Goal: Information Seeking & Learning: Learn about a topic

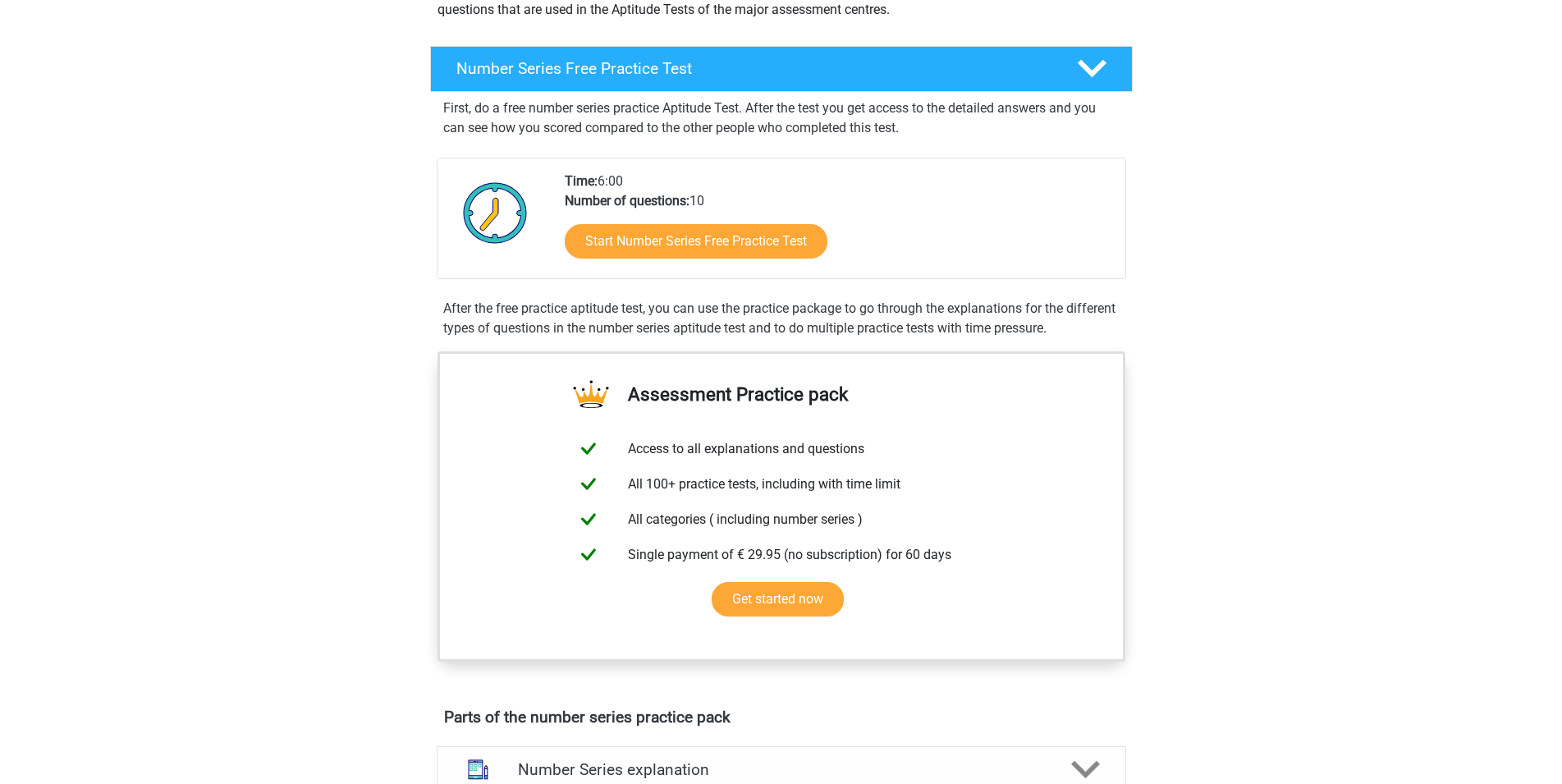
scroll to position [251, 0]
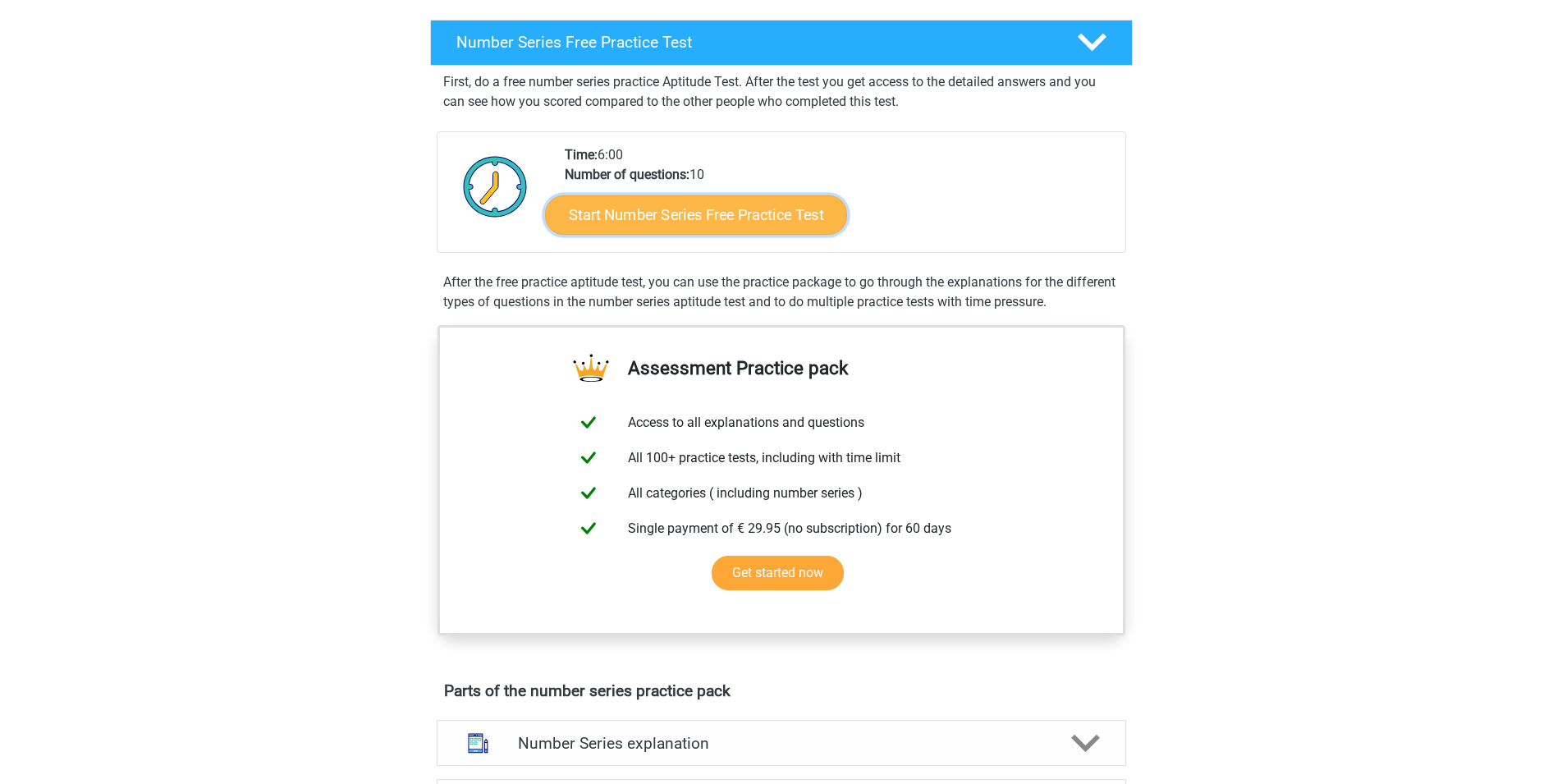
click at [772, 226] on link "Start Number Series Free Practice Test" at bounding box center [696, 214] width 302 height 39
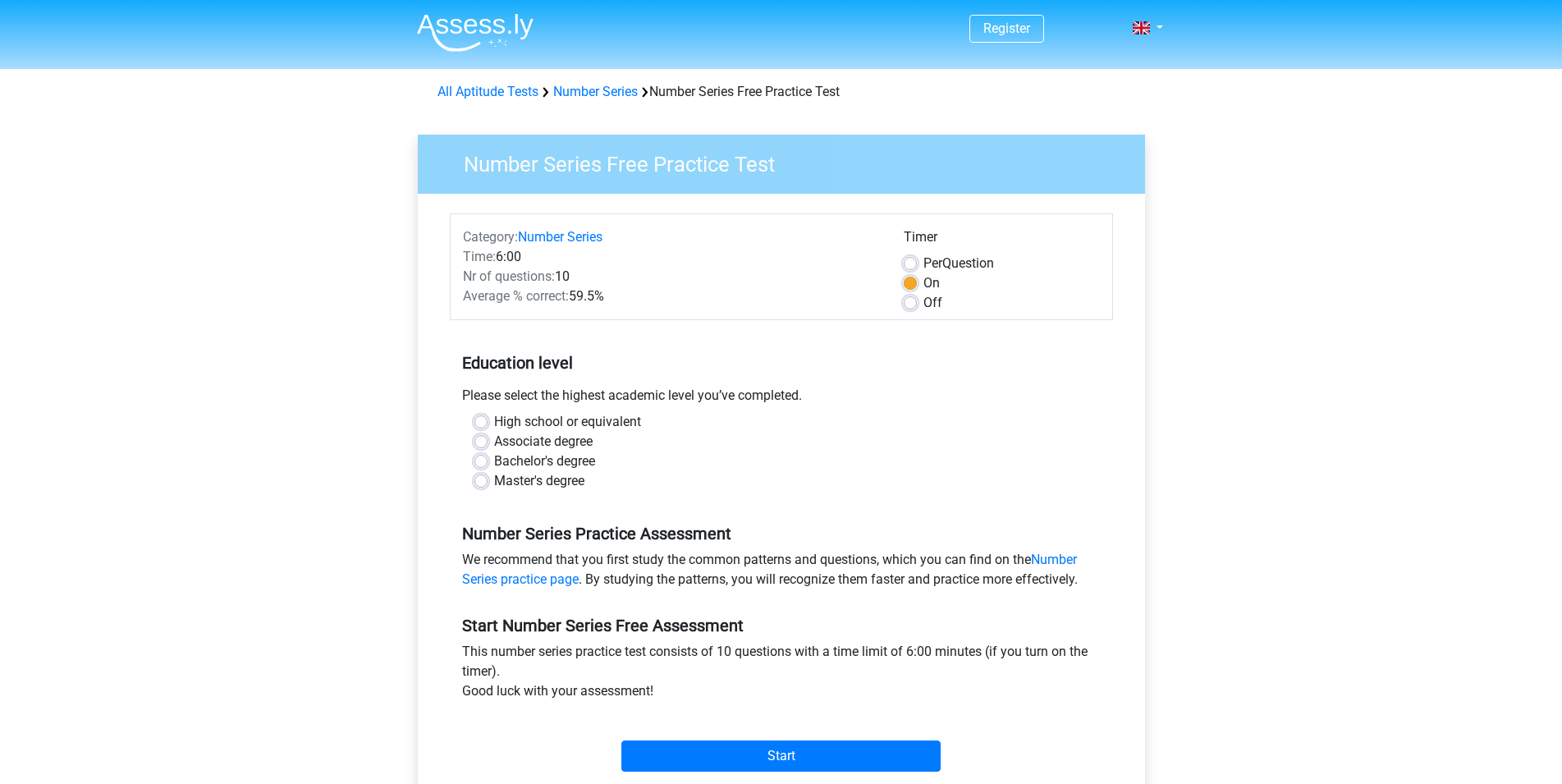
click at [589, 466] on label "Bachelor's degree" at bounding box center [544, 461] width 101 height 20
click at [488, 466] on input "Bachelor's degree" at bounding box center [480, 459] width 13 height 16
radio input "true"
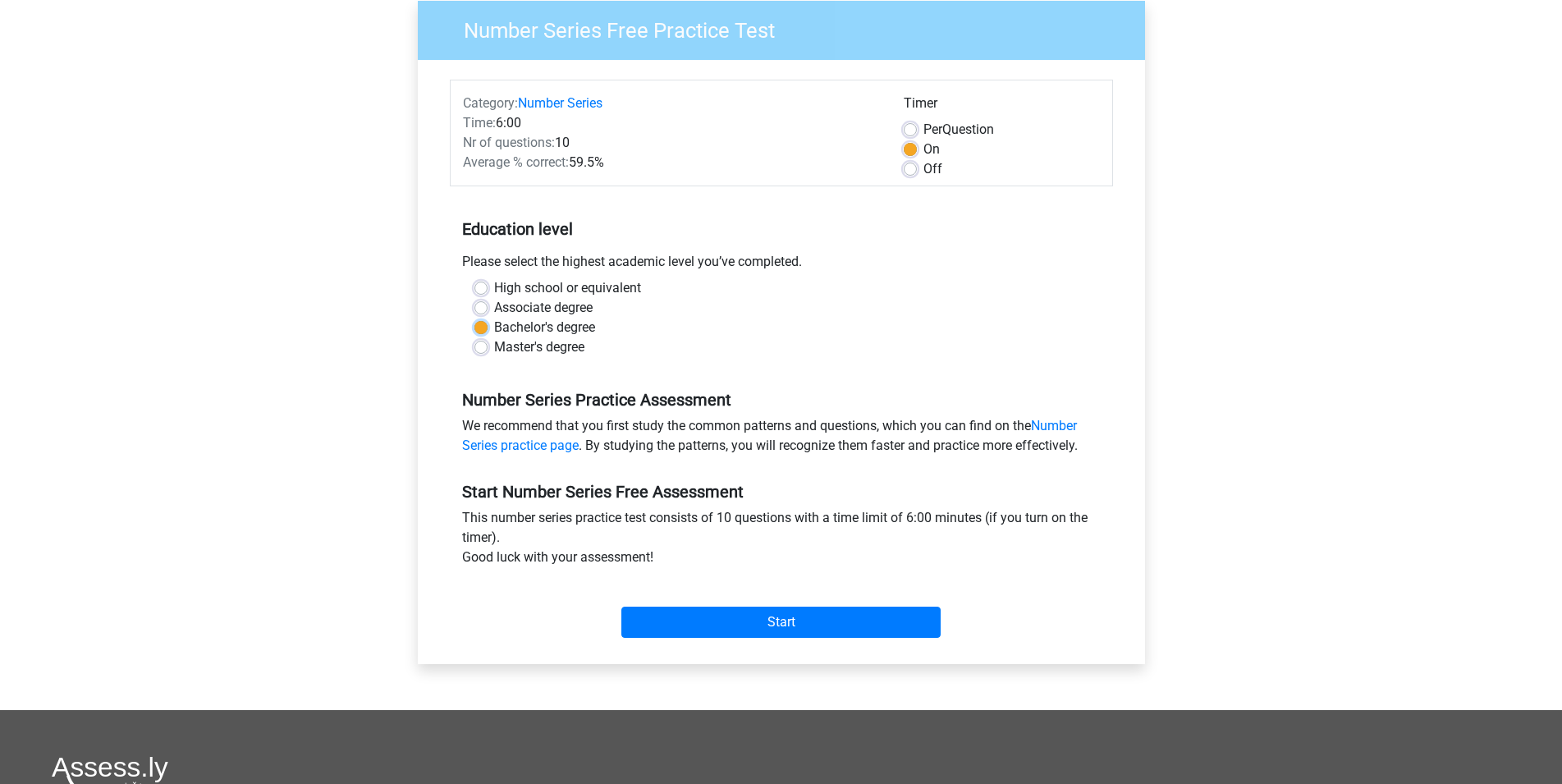
scroll to position [168, 0]
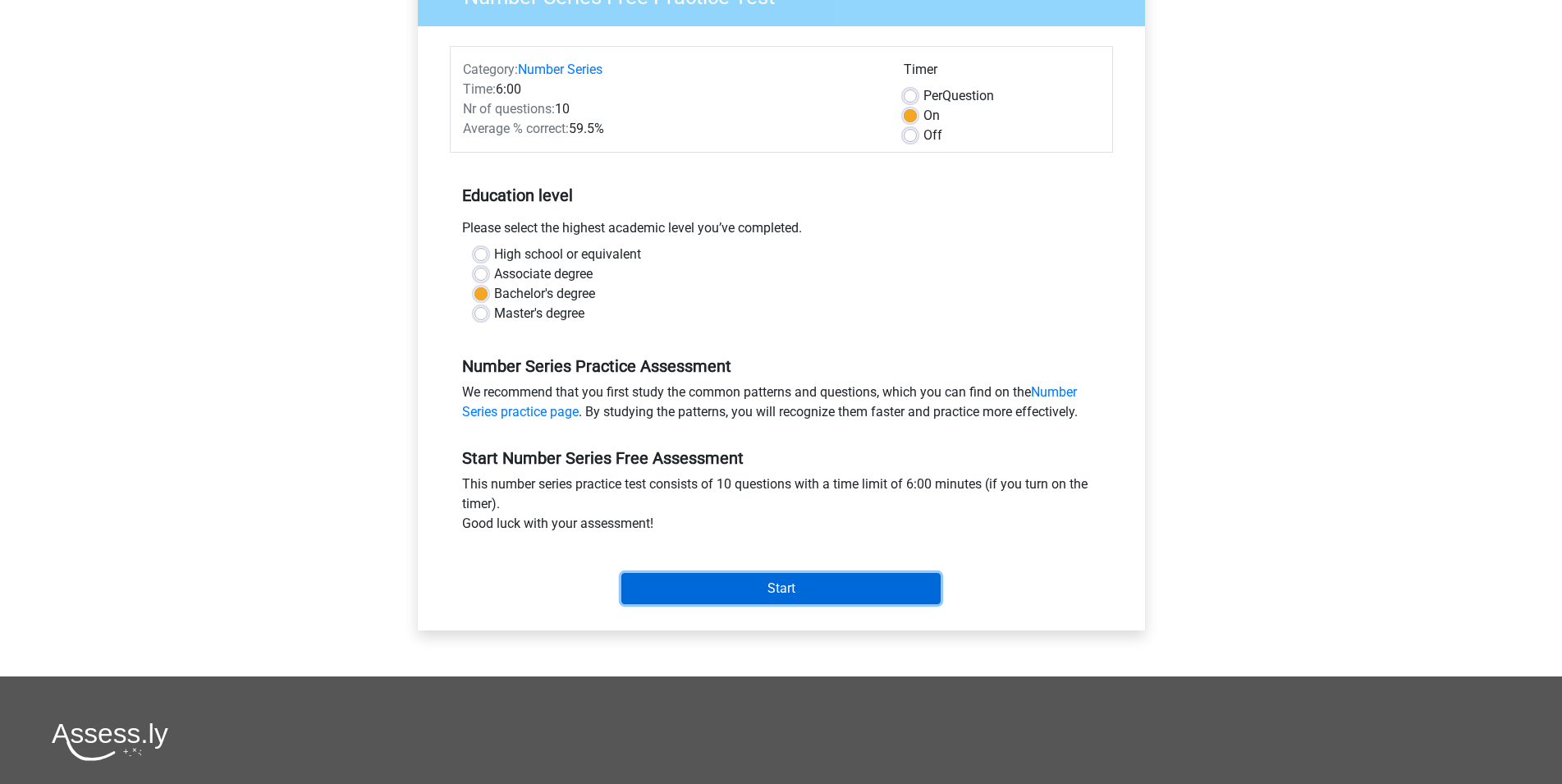
click at [829, 584] on input "Start" at bounding box center [781, 588] width 320 height 31
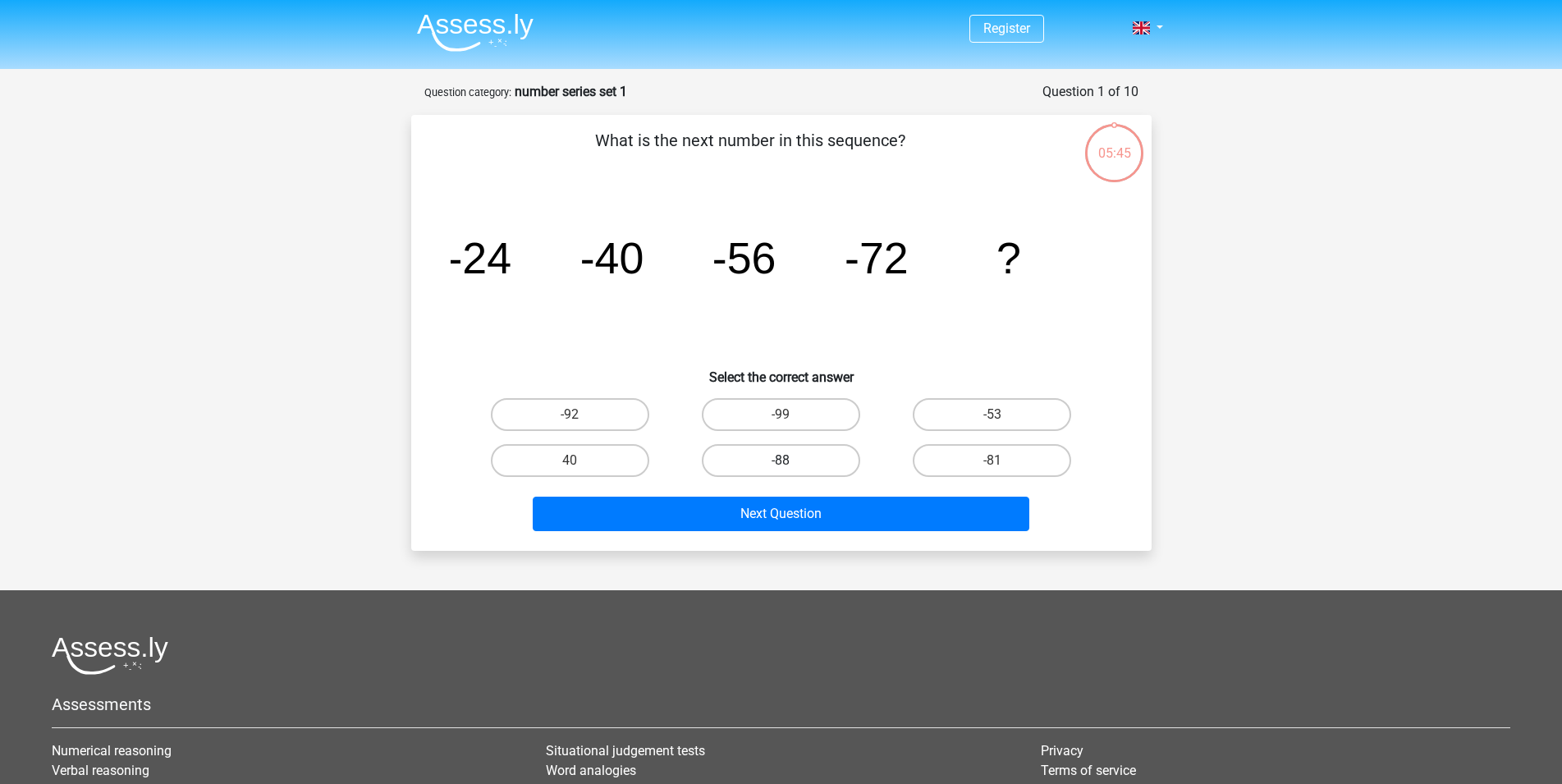
click at [820, 455] on label "-88" at bounding box center [781, 460] width 158 height 33
click at [791, 461] on input "-88" at bounding box center [786, 466] width 11 height 11
radio input "true"
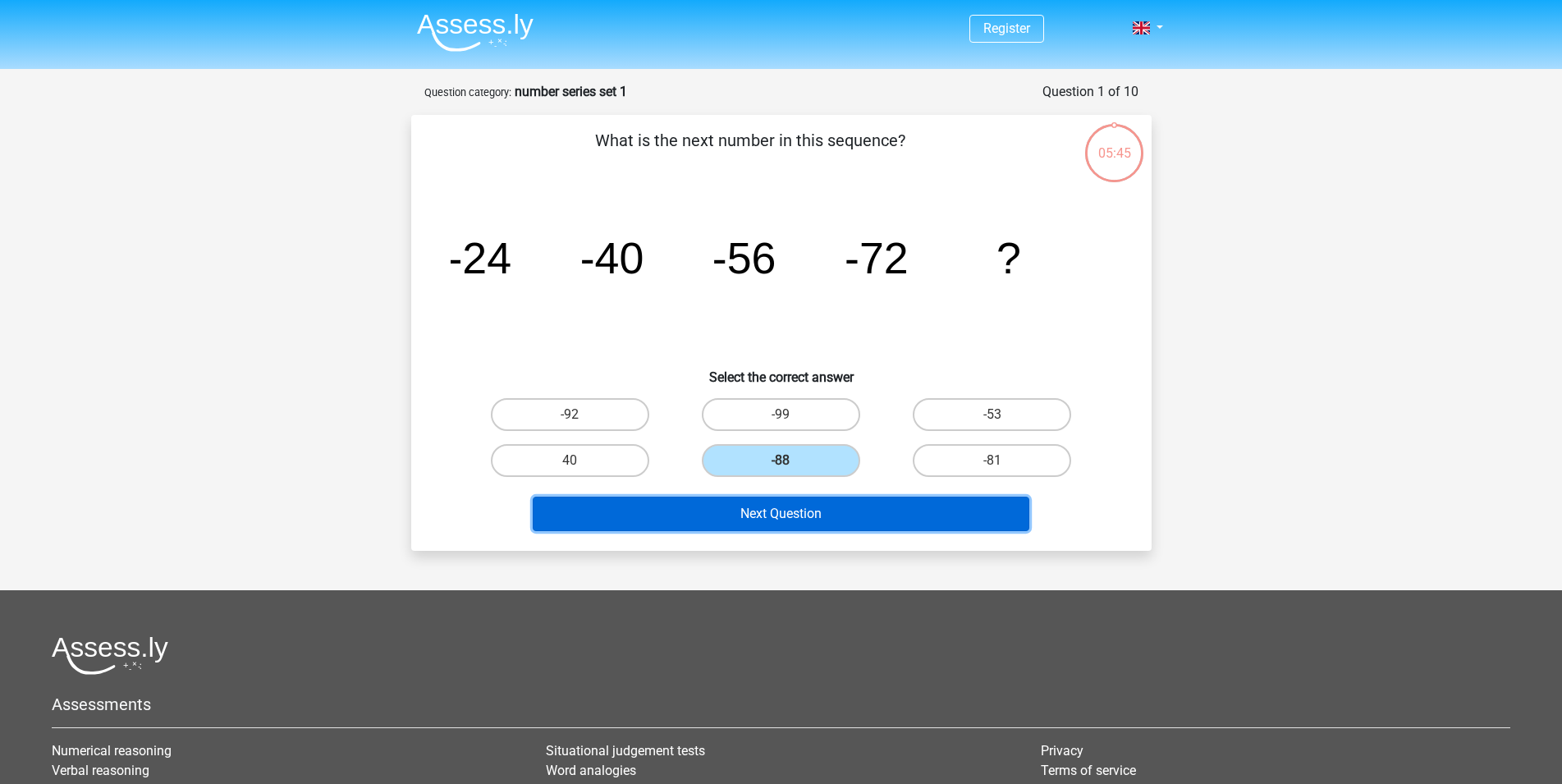
click at [825, 509] on button "Next Question" at bounding box center [781, 513] width 496 height 35
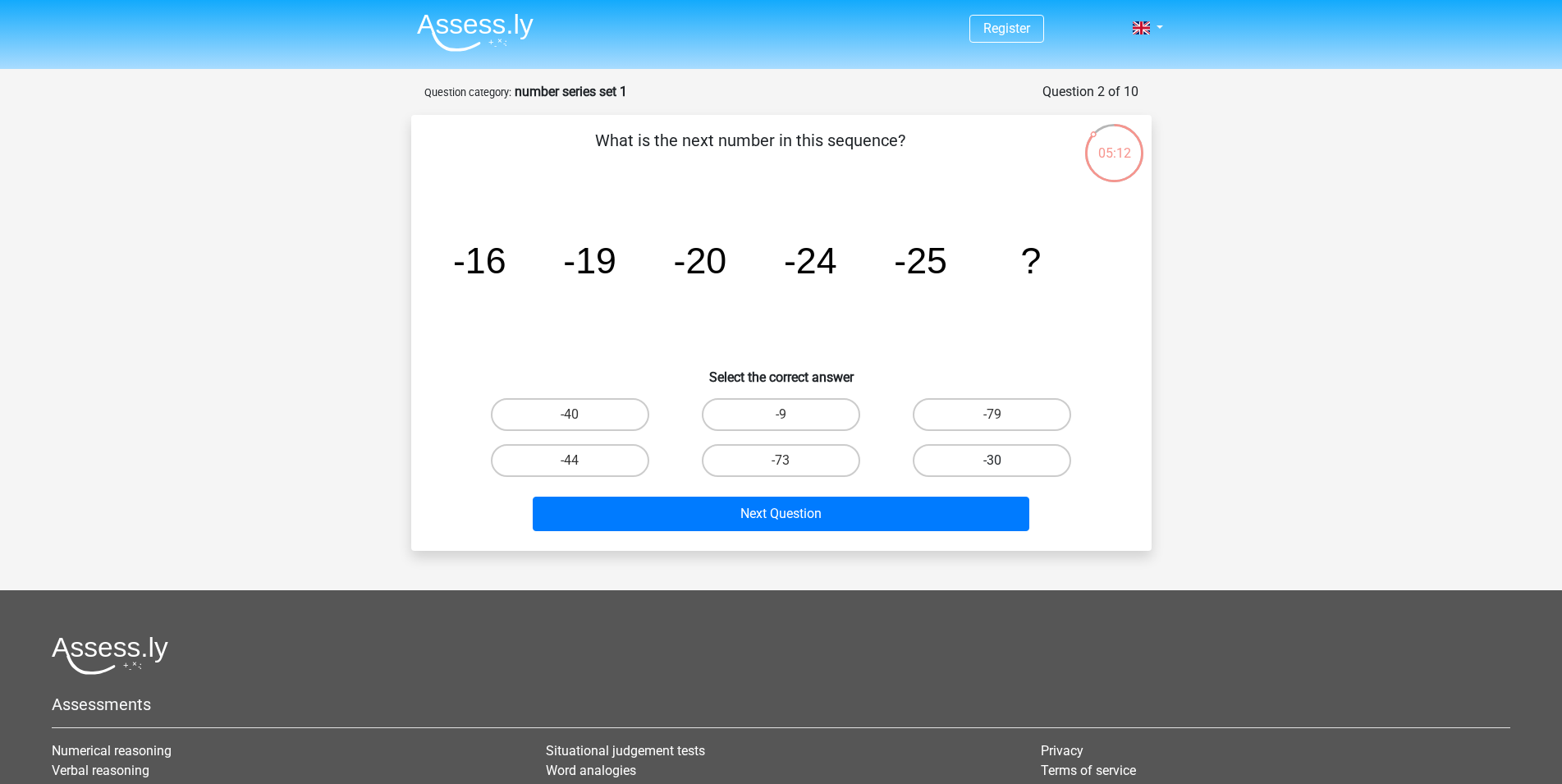
click at [970, 469] on label "-30" at bounding box center [992, 460] width 158 height 33
click at [993, 469] on input "-30" at bounding box center [998, 466] width 11 height 11
radio input "true"
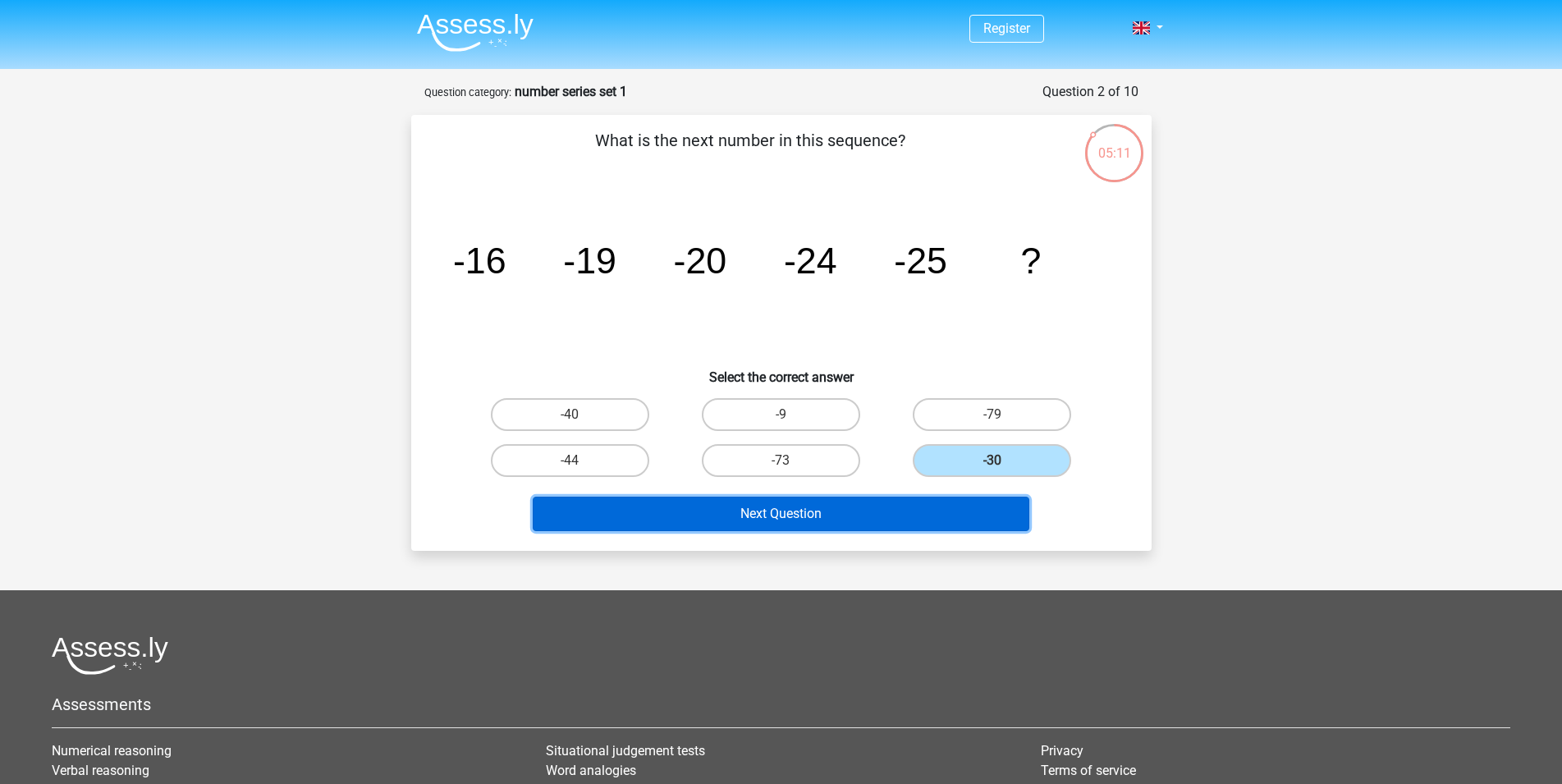
click at [931, 506] on button "Next Question" at bounding box center [781, 513] width 496 height 35
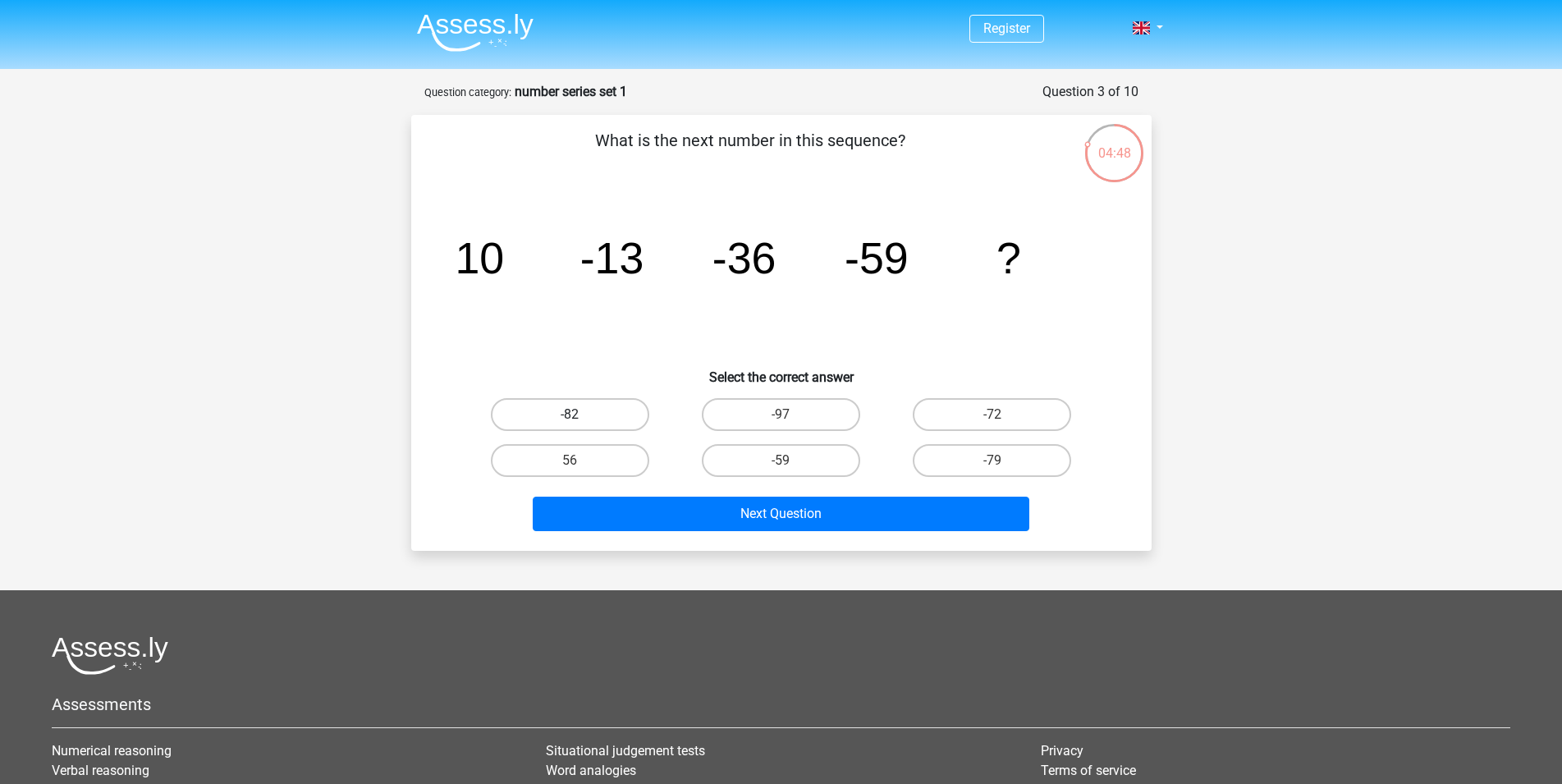
click at [613, 418] on label "-82" at bounding box center [570, 414] width 158 height 33
click at [581, 418] on input "-82" at bounding box center [575, 420] width 11 height 11
radio input "true"
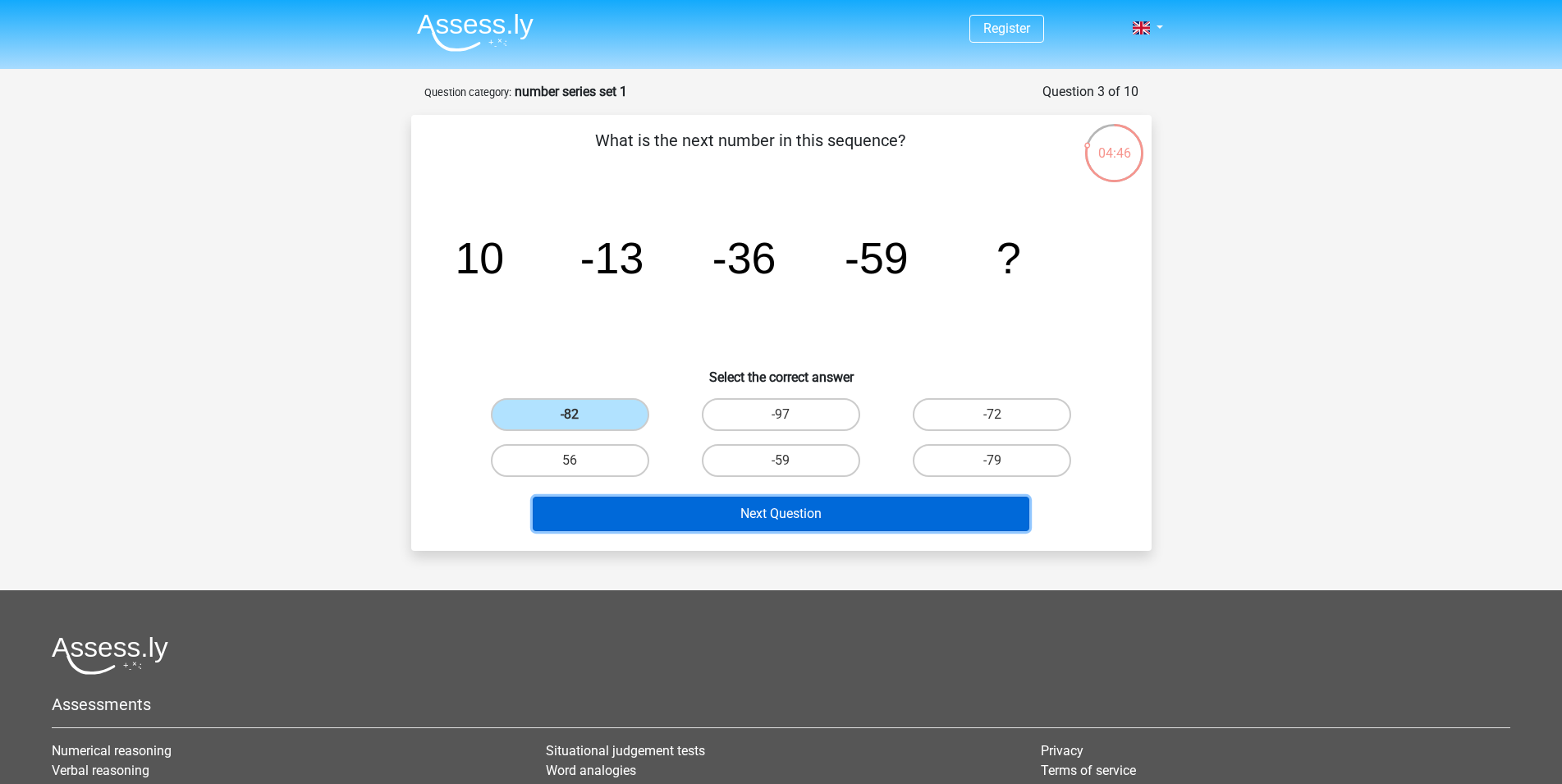
click at [834, 511] on button "Next Question" at bounding box center [781, 513] width 496 height 35
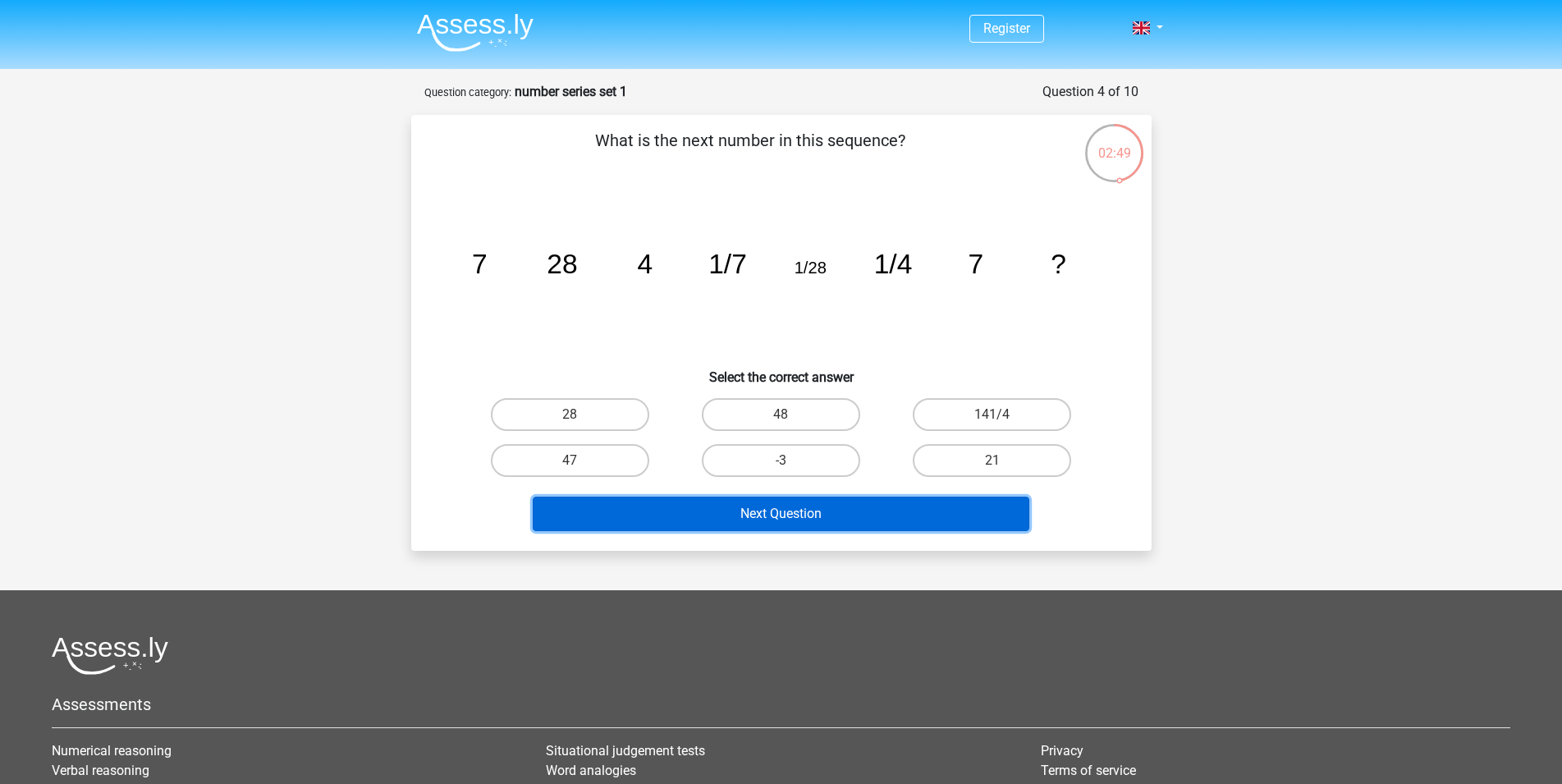
click at [884, 503] on button "Next Question" at bounding box center [781, 513] width 496 height 35
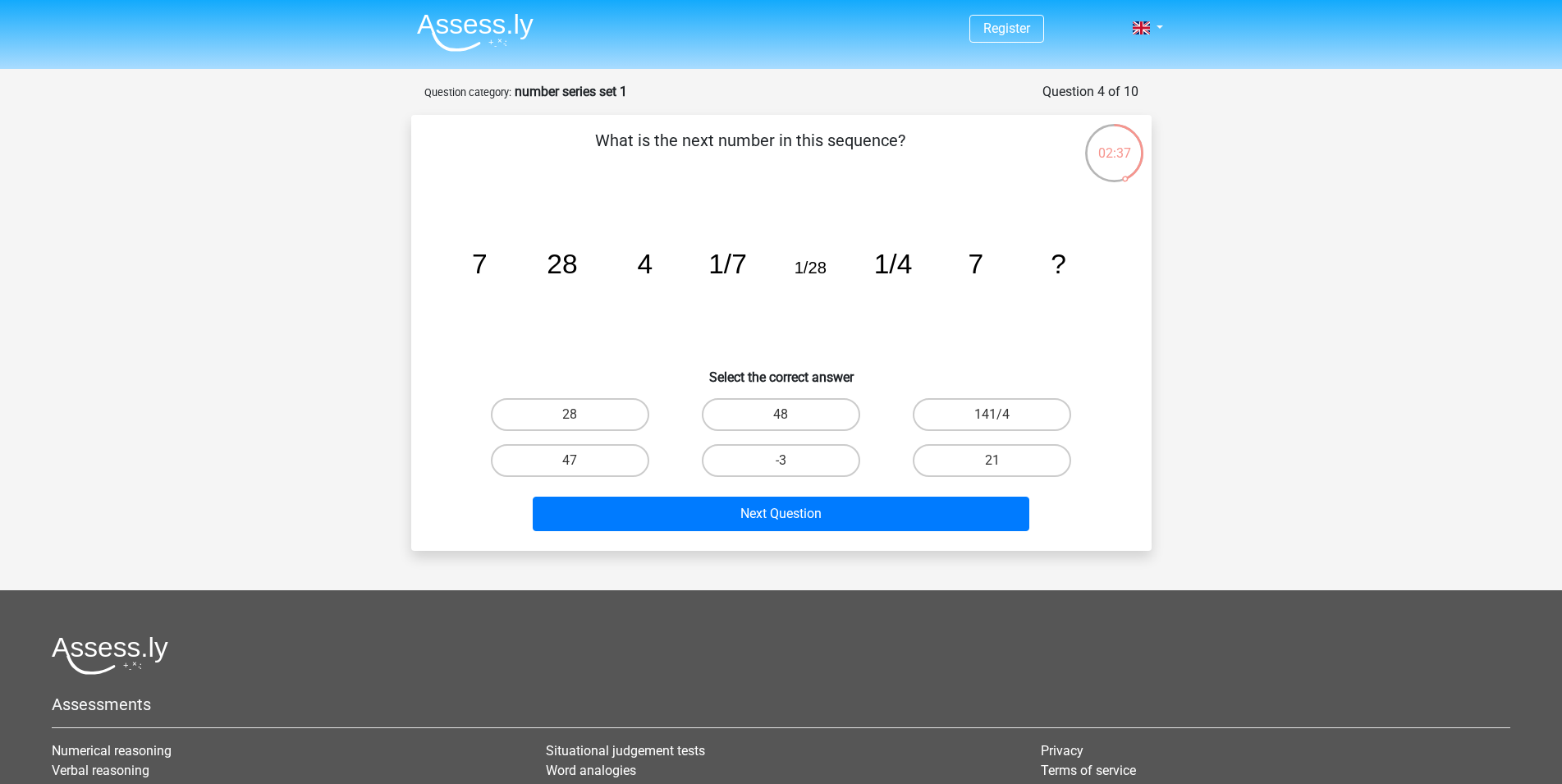
click at [926, 346] on icon "image/svg+xml 7 28 4 1/7 1/28 1/4 7 ?" at bounding box center [781, 273] width 662 height 166
click at [627, 416] on label "28" at bounding box center [570, 414] width 158 height 33
click at [581, 416] on input "28" at bounding box center [575, 420] width 11 height 11
radio input "true"
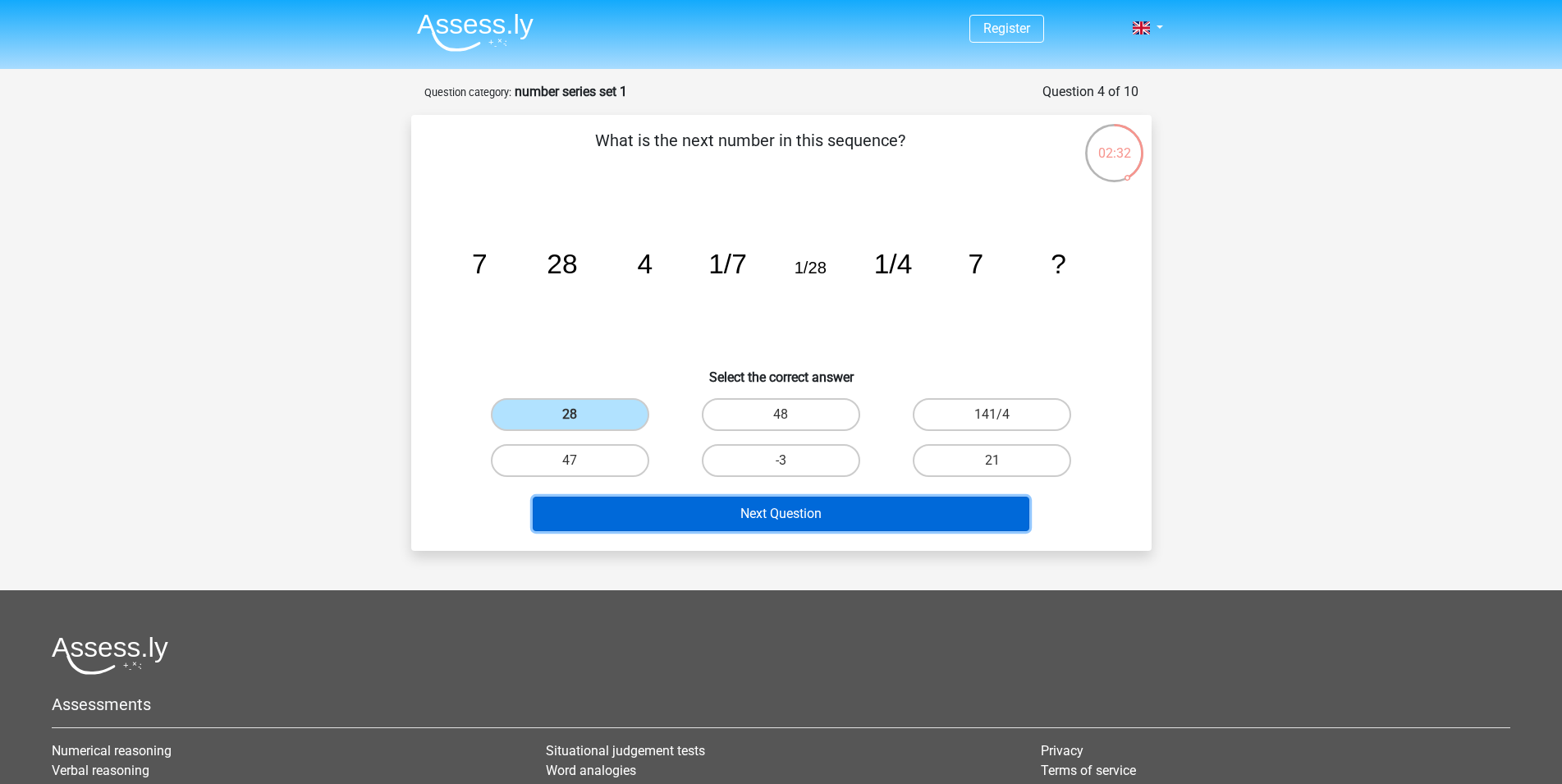
click at [780, 507] on button "Next Question" at bounding box center [781, 513] width 496 height 35
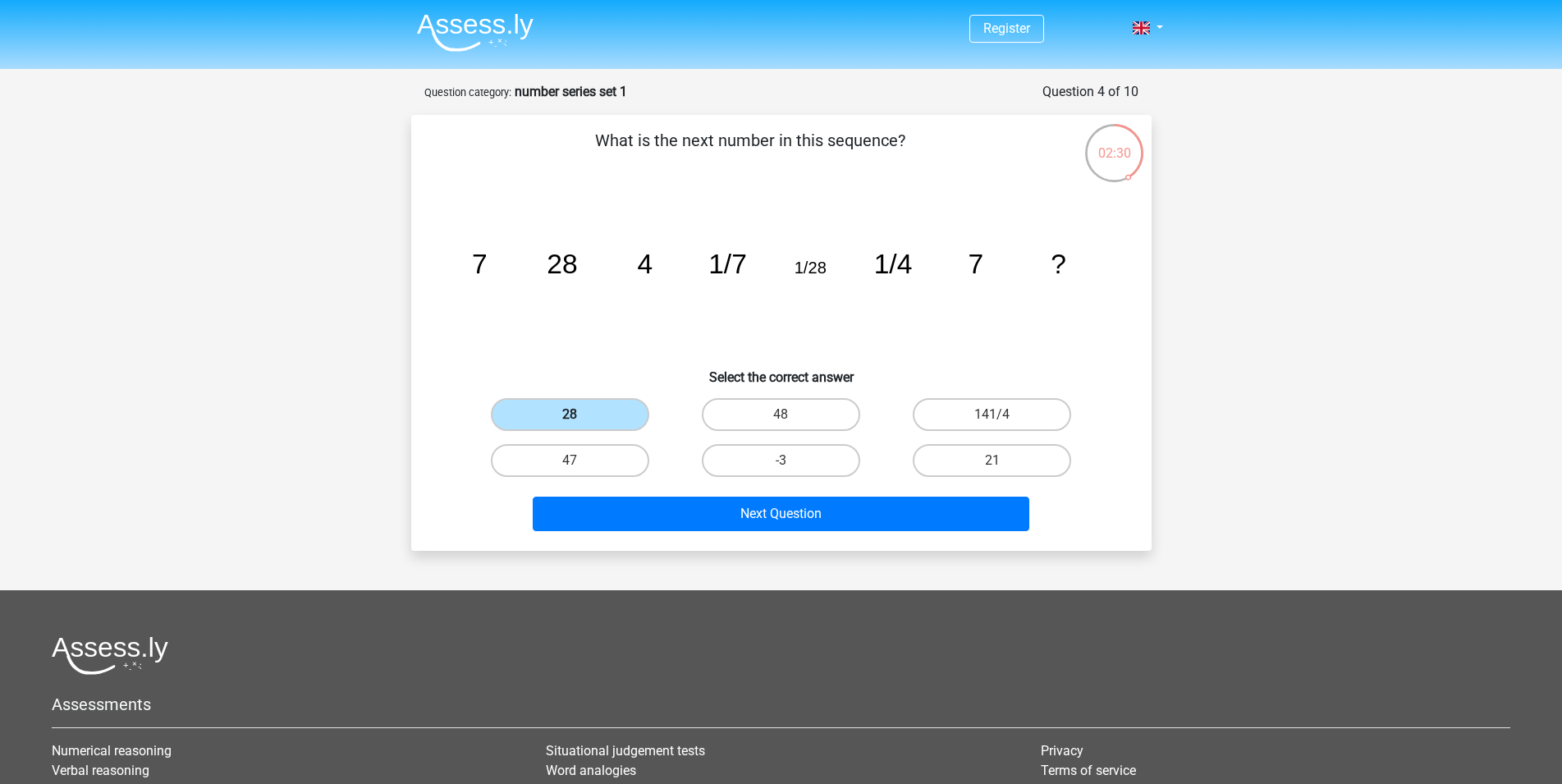
click at [567, 411] on label "28" at bounding box center [570, 414] width 158 height 33
click at [570, 415] on input "28" at bounding box center [575, 420] width 11 height 11
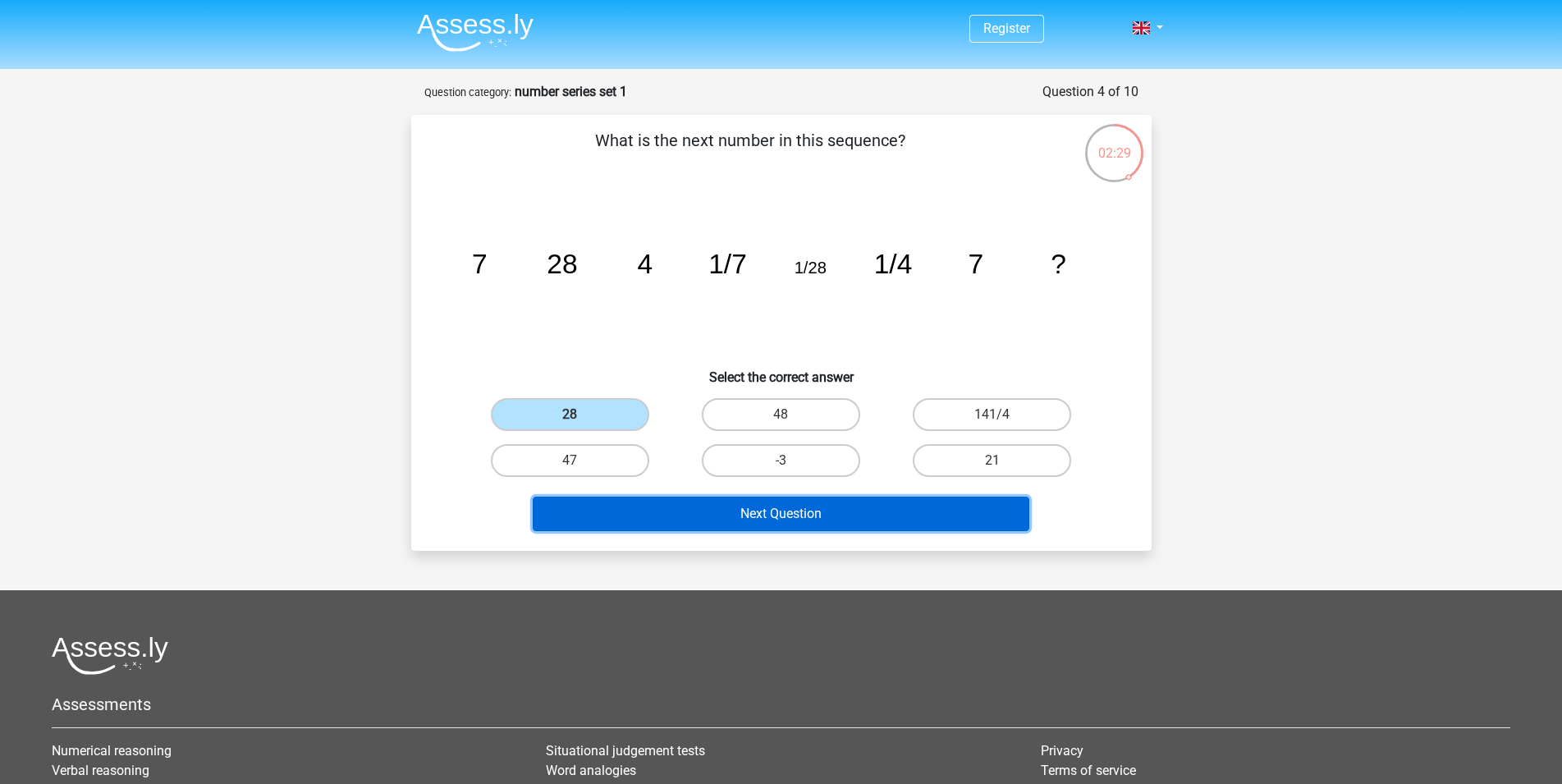
click at [722, 509] on button "Next Question" at bounding box center [781, 513] width 496 height 35
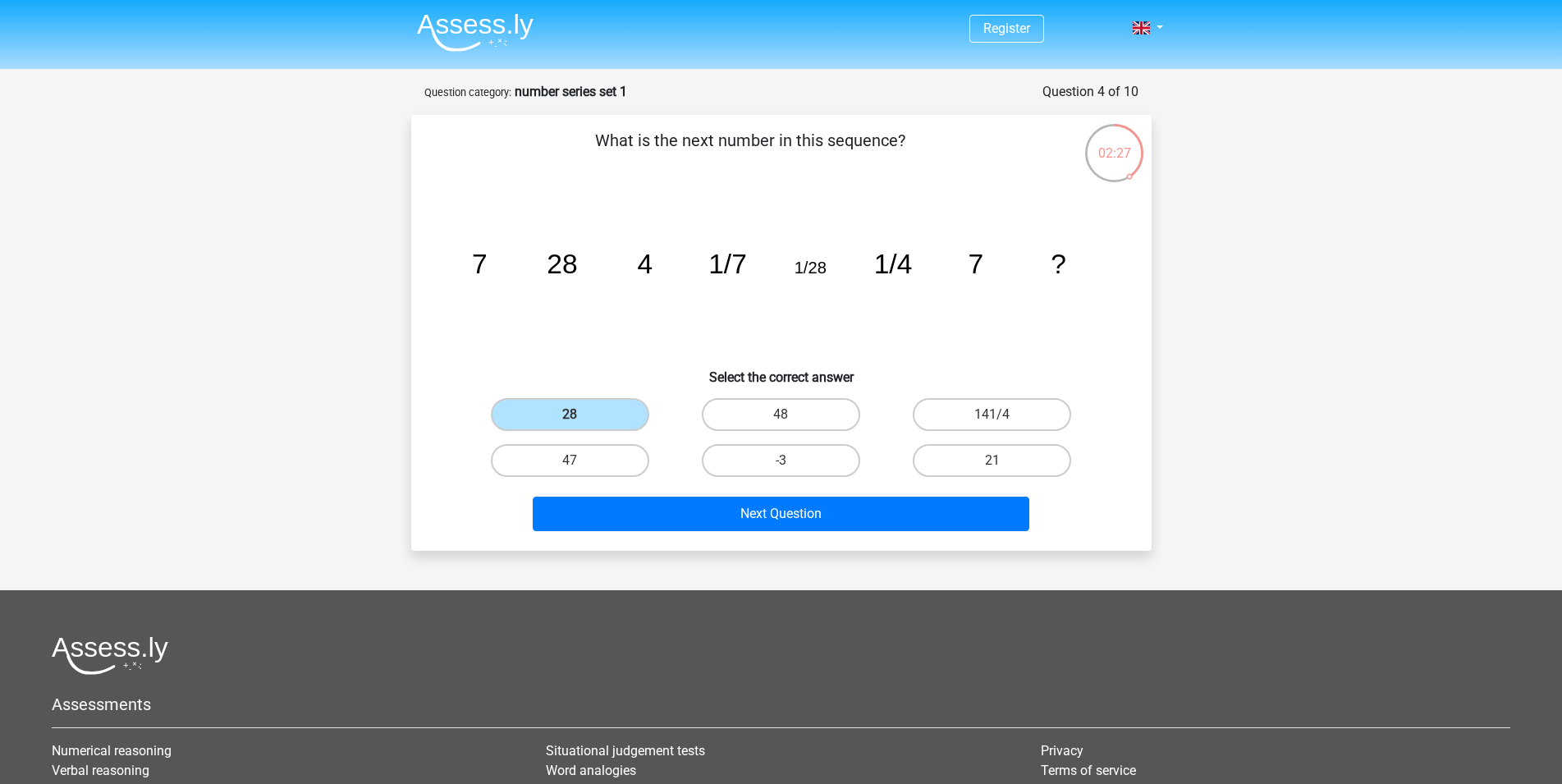
click at [556, 376] on h6 "Select the correct answer" at bounding box center [781, 370] width 688 height 28
click at [995, 413] on label "141/4" at bounding box center [992, 414] width 158 height 33
click at [995, 415] on input "141/4" at bounding box center [998, 420] width 11 height 11
radio input "true"
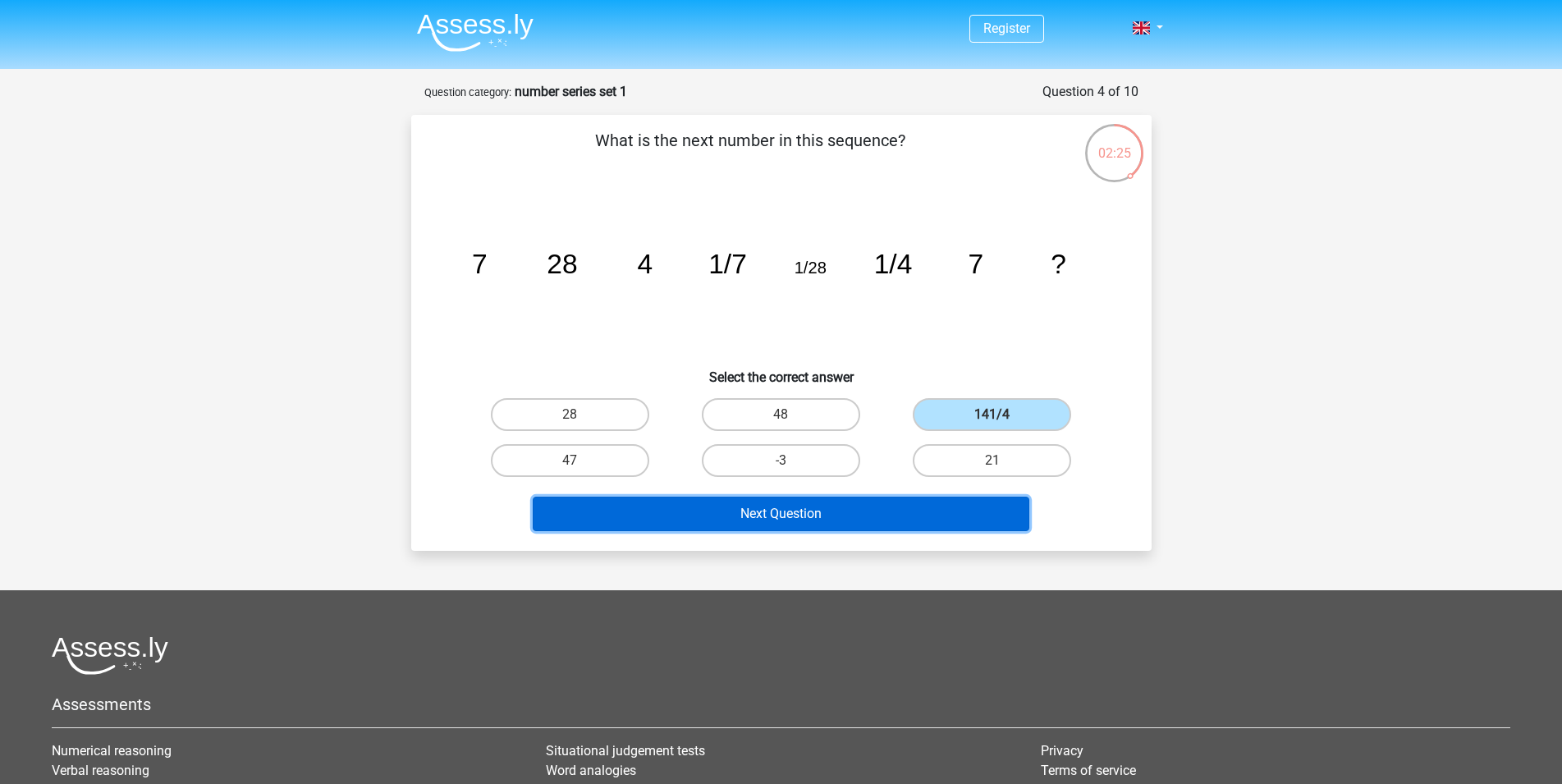
click at [957, 509] on button "Next Question" at bounding box center [781, 513] width 496 height 35
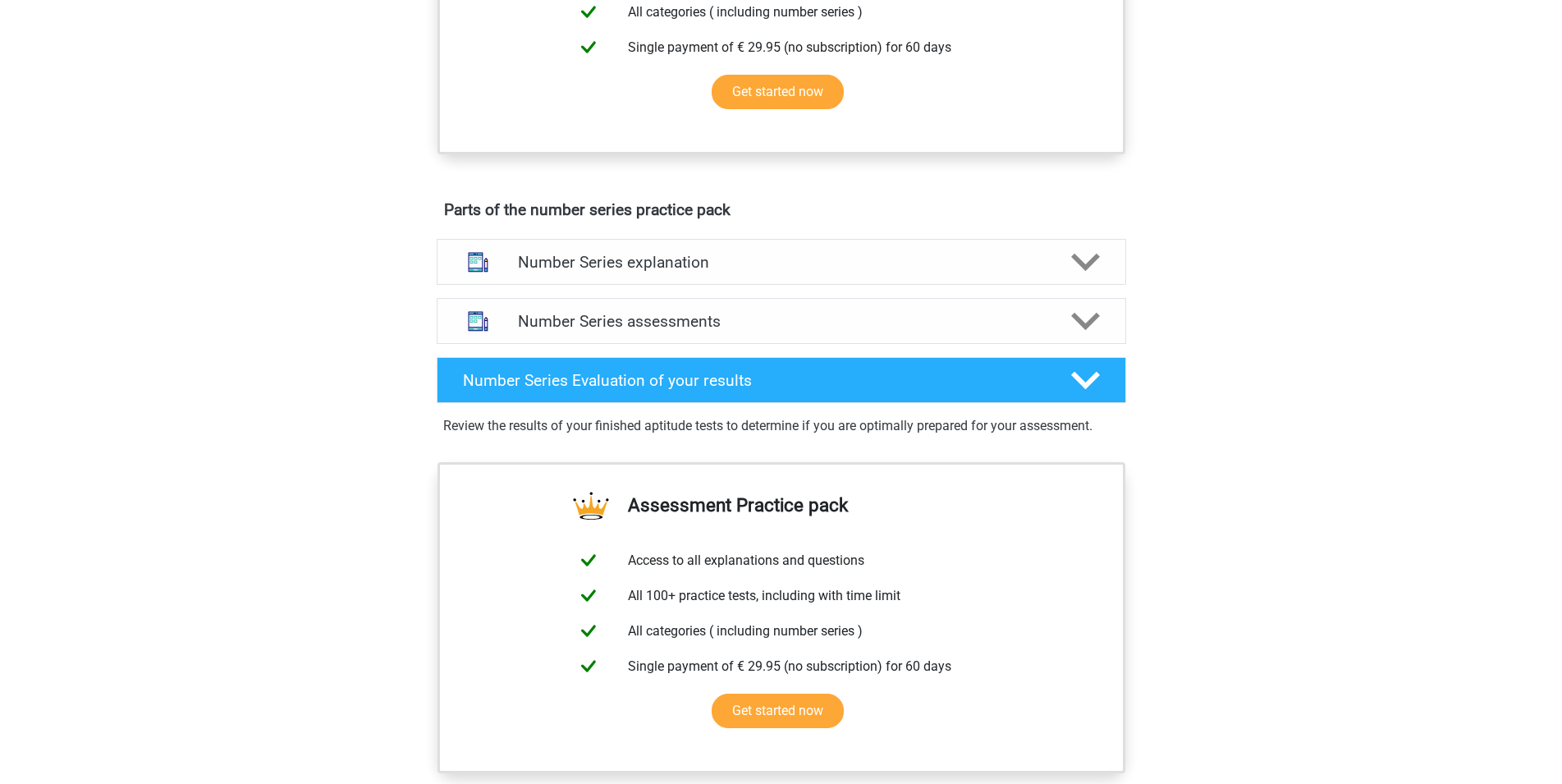
scroll to position [586, 0]
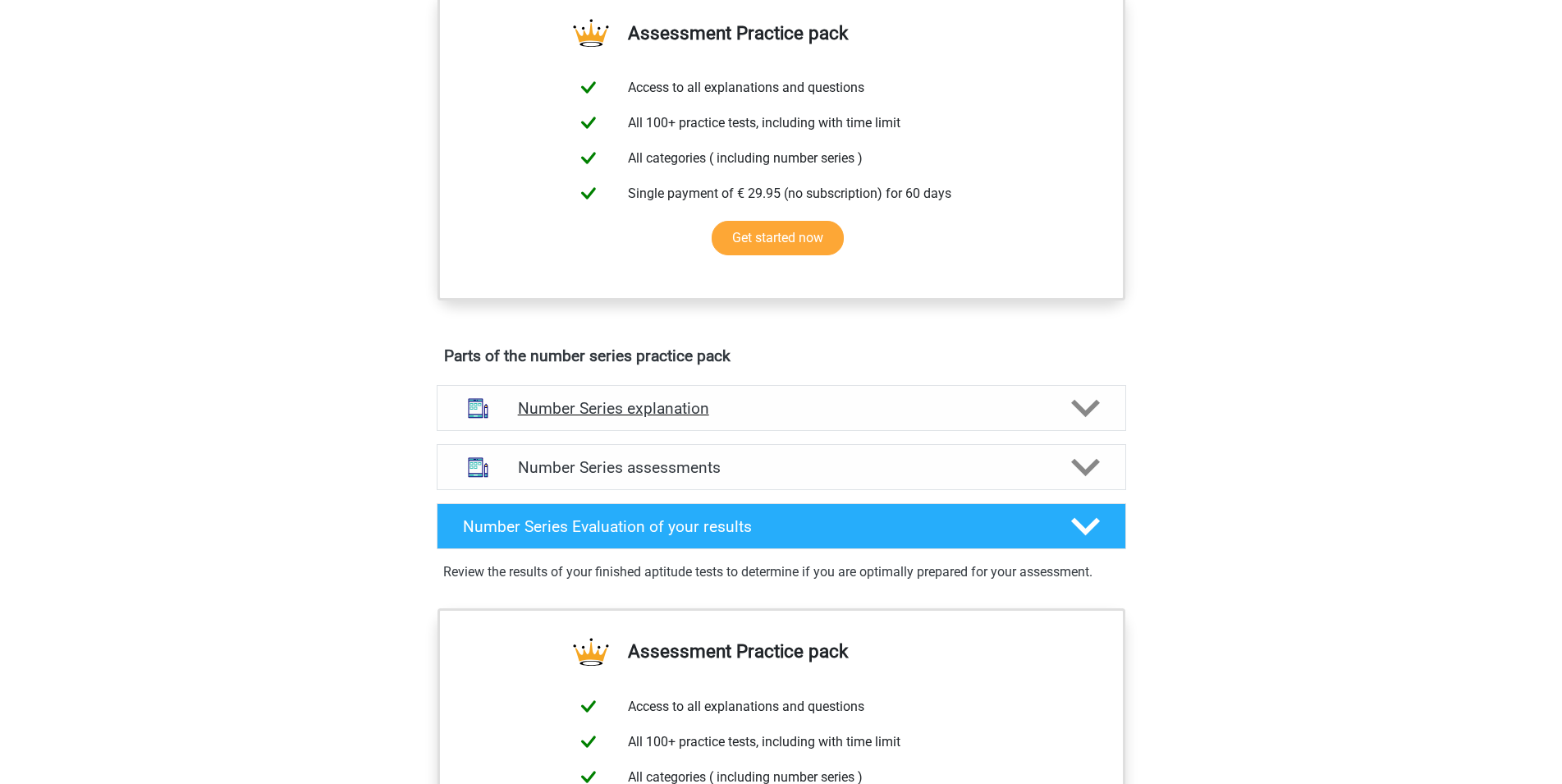
click at [1094, 412] on icon at bounding box center [1085, 408] width 28 height 28
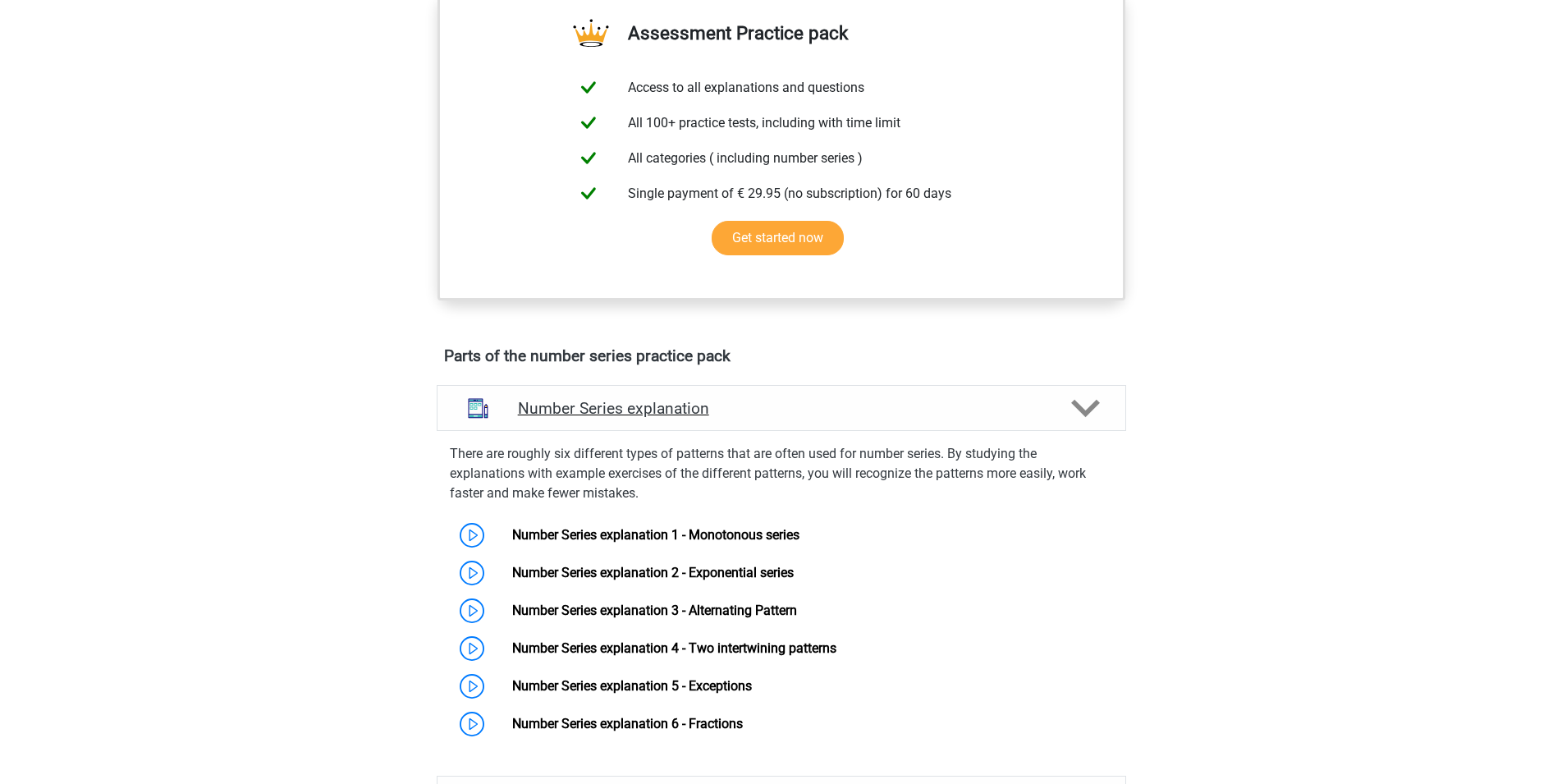
click at [1094, 412] on icon at bounding box center [1085, 408] width 28 height 28
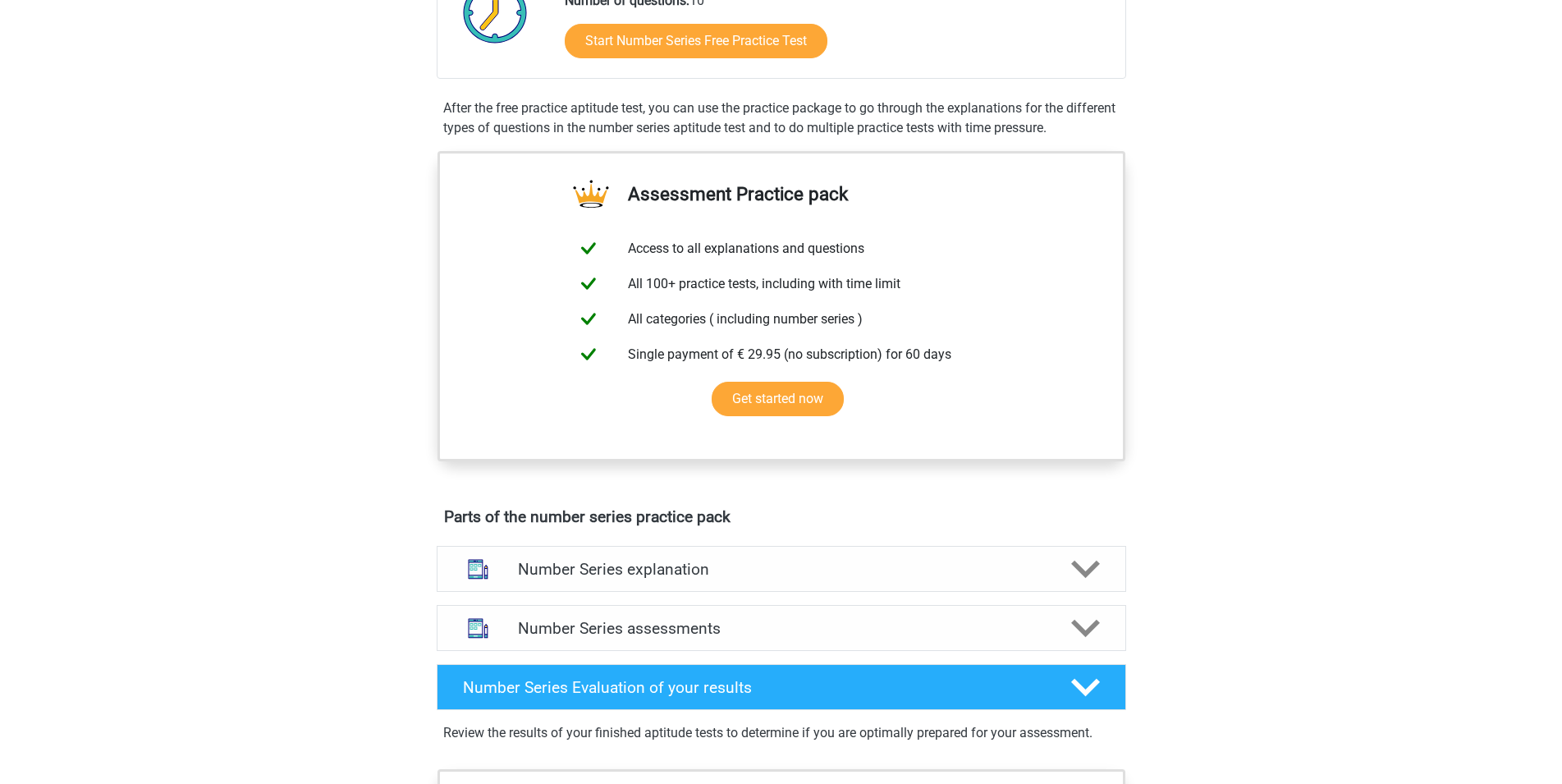
scroll to position [251, 0]
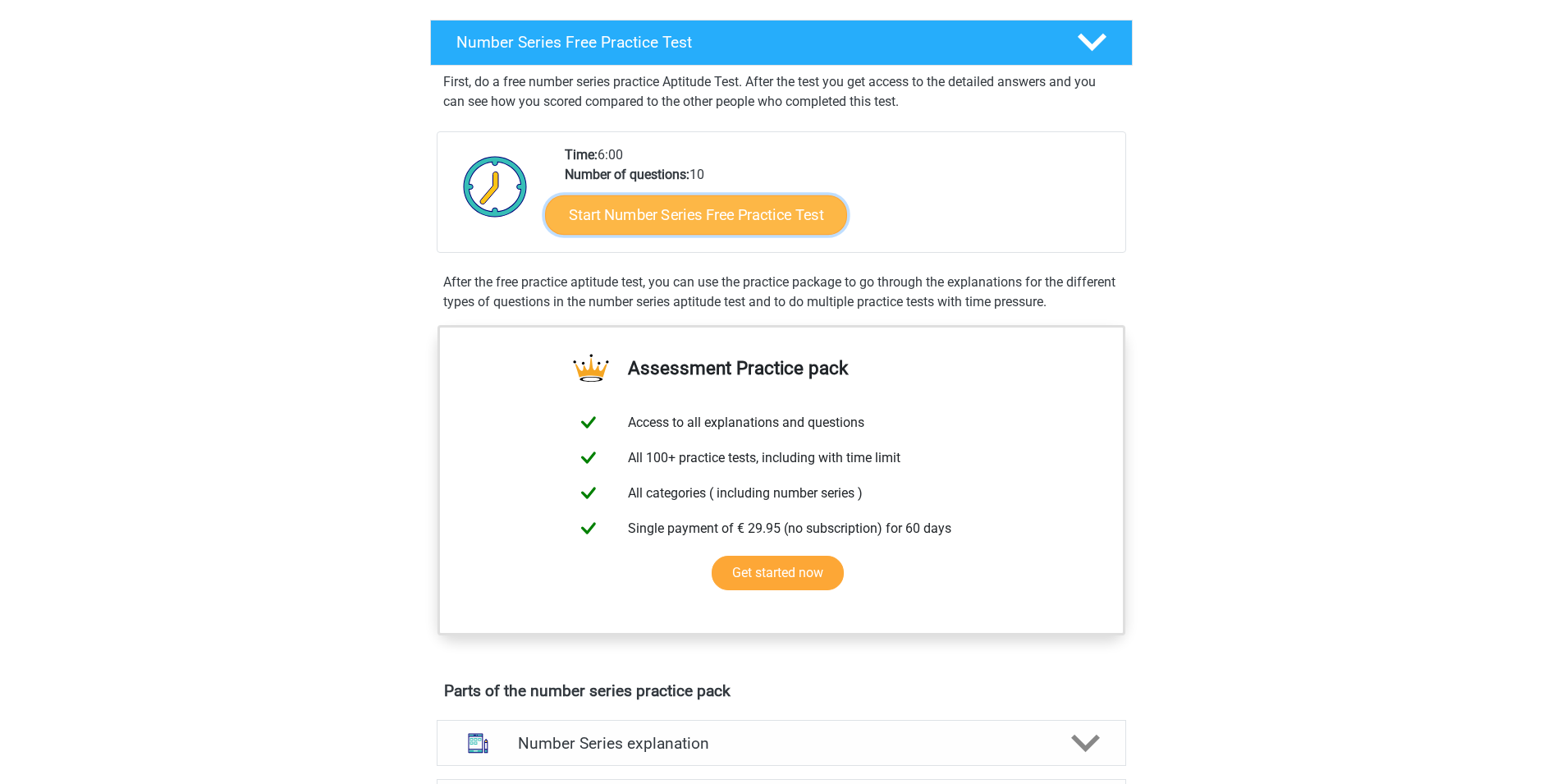
click at [673, 223] on link "Start Number Series Free Practice Test" at bounding box center [696, 214] width 302 height 39
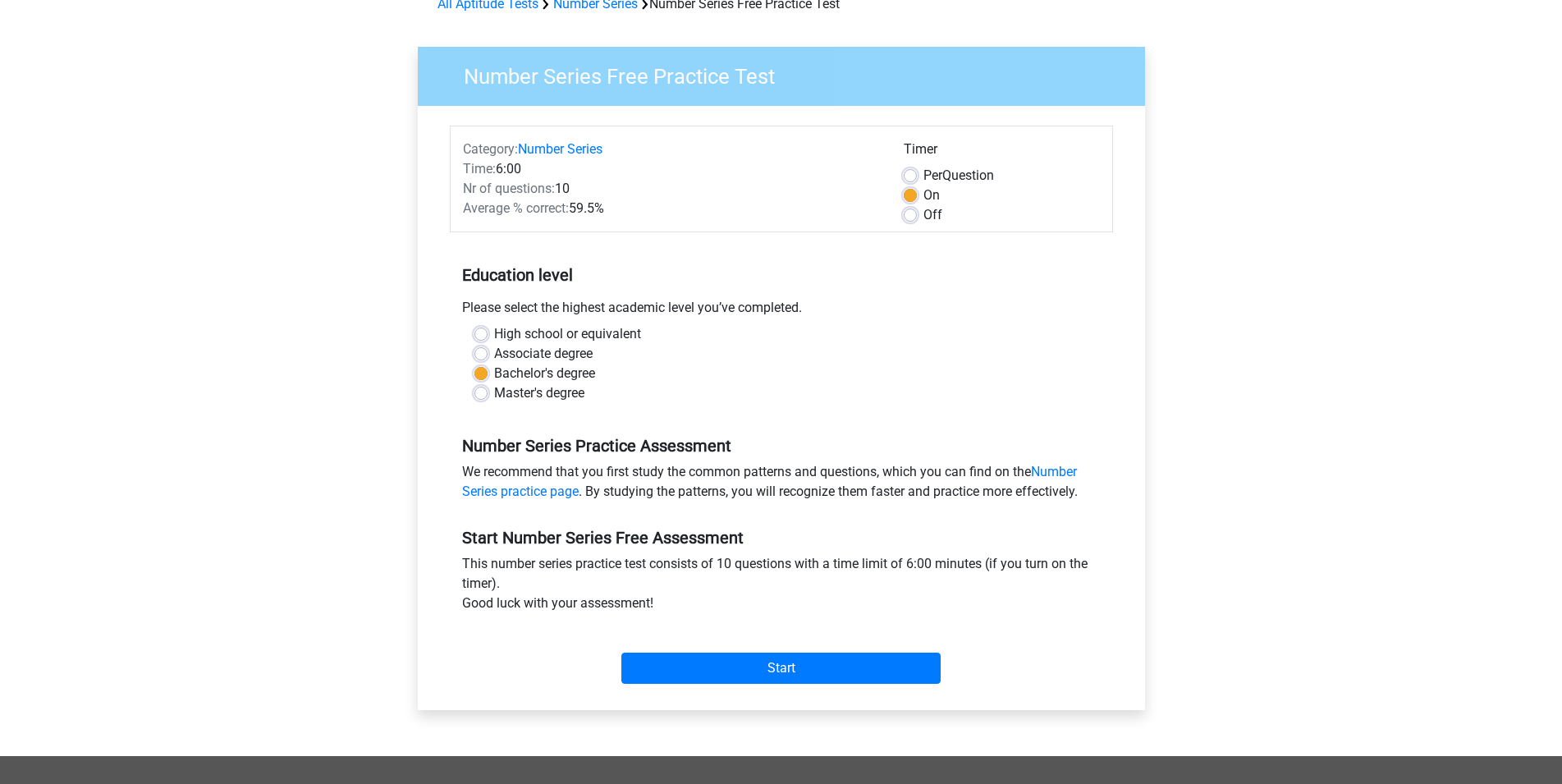
scroll to position [168, 0]
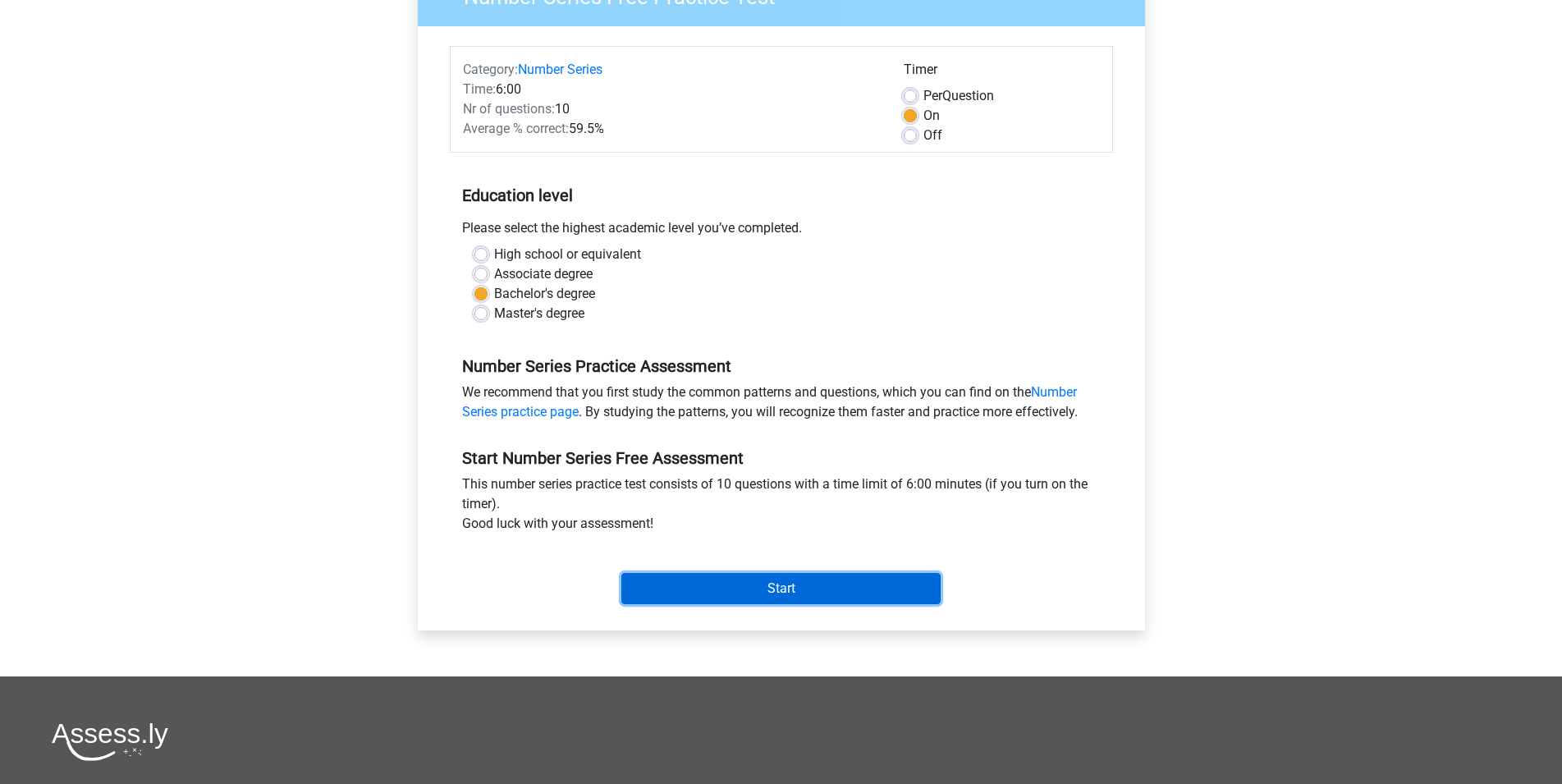
click at [786, 582] on input "Start" at bounding box center [781, 588] width 320 height 31
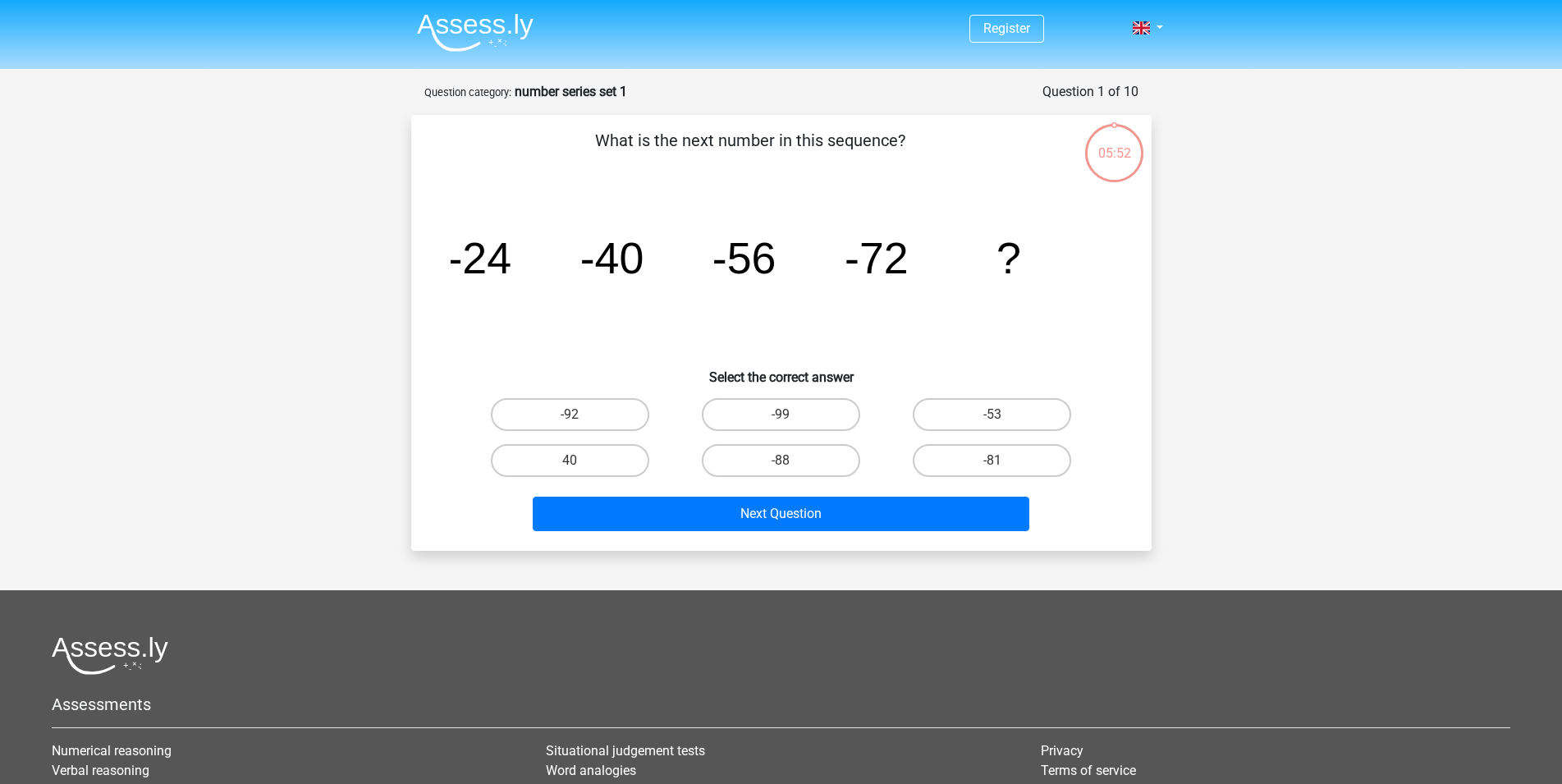
click at [784, 442] on div "-88" at bounding box center [781, 461] width 211 height 46
click at [787, 450] on label "-88" at bounding box center [781, 460] width 158 height 33
click at [787, 461] on input "-88" at bounding box center [786, 466] width 11 height 11
radio input "true"
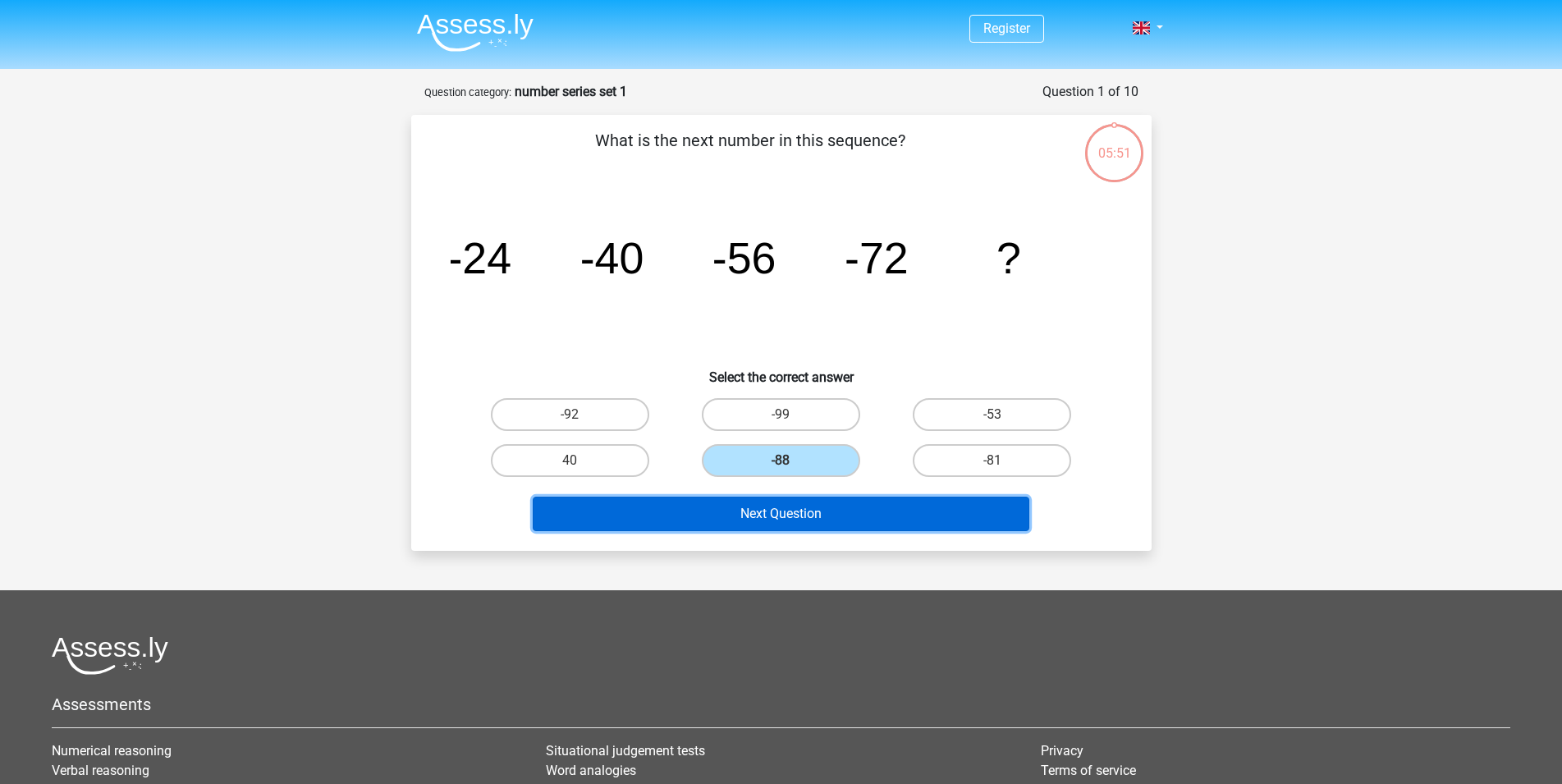
click at [780, 503] on button "Next Question" at bounding box center [781, 513] width 496 height 35
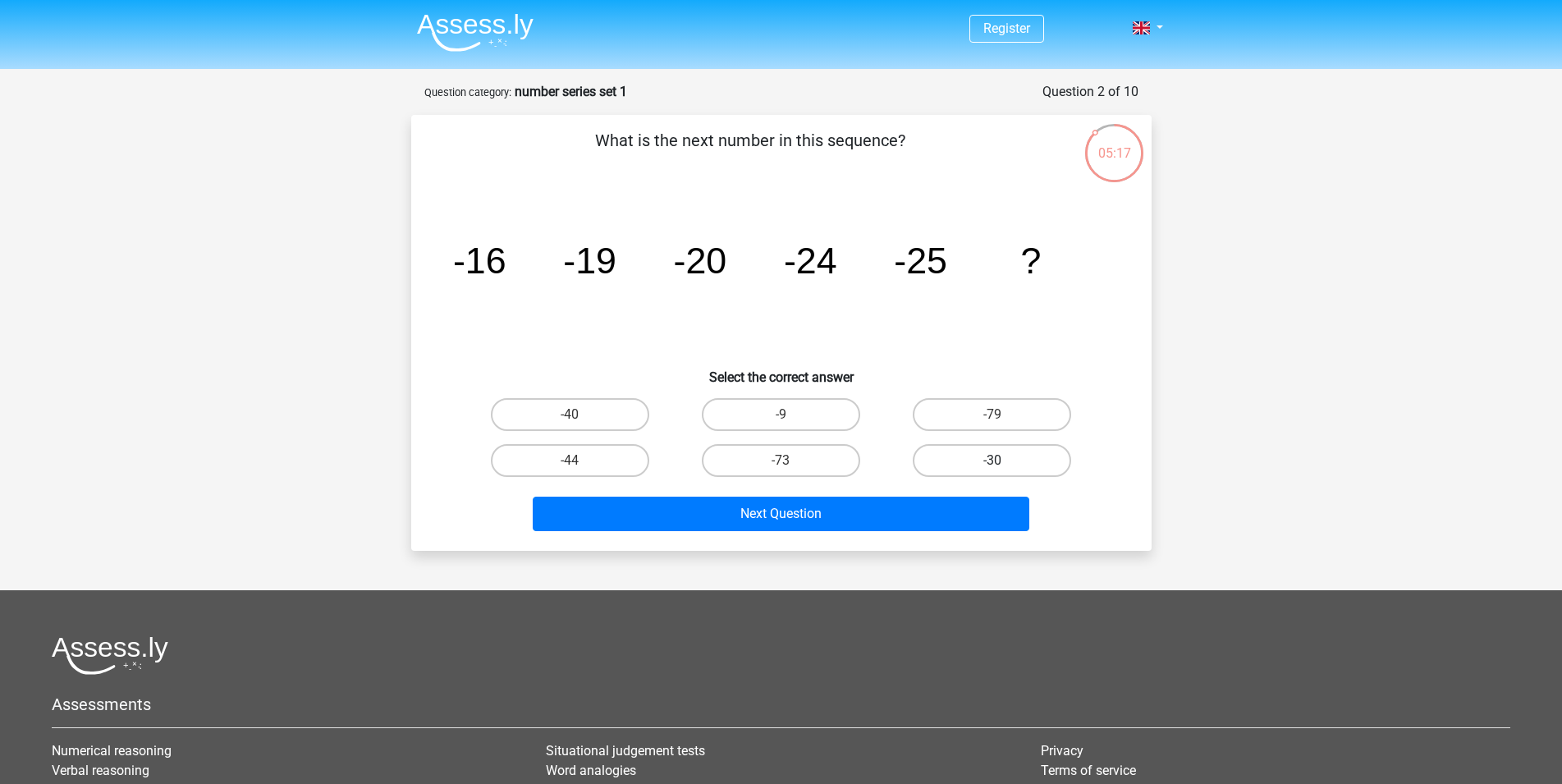
click at [972, 462] on label "-30" at bounding box center [992, 460] width 158 height 33
click at [993, 462] on input "-30" at bounding box center [998, 466] width 11 height 11
radio input "true"
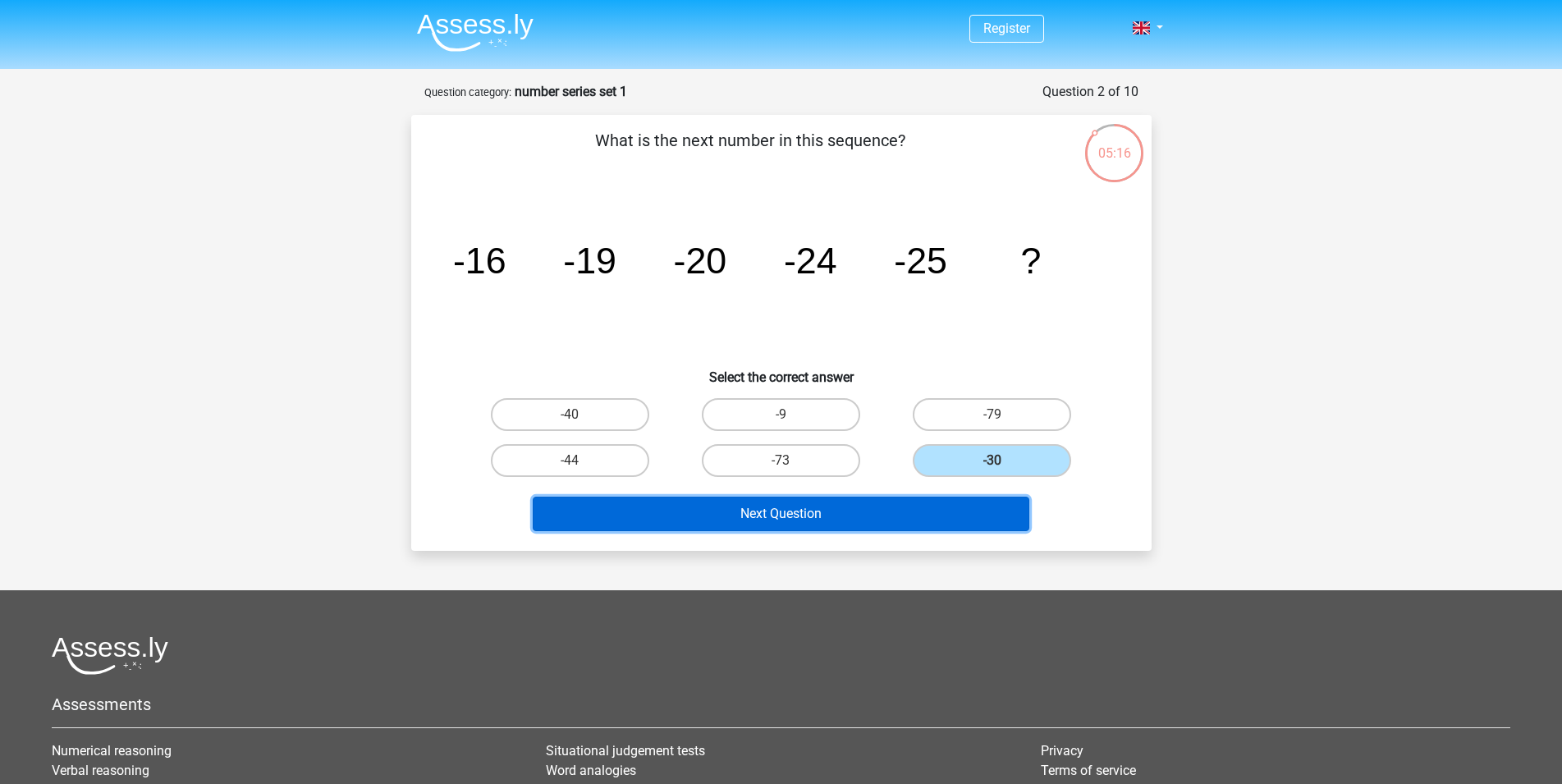
click at [939, 517] on button "Next Question" at bounding box center [781, 513] width 496 height 35
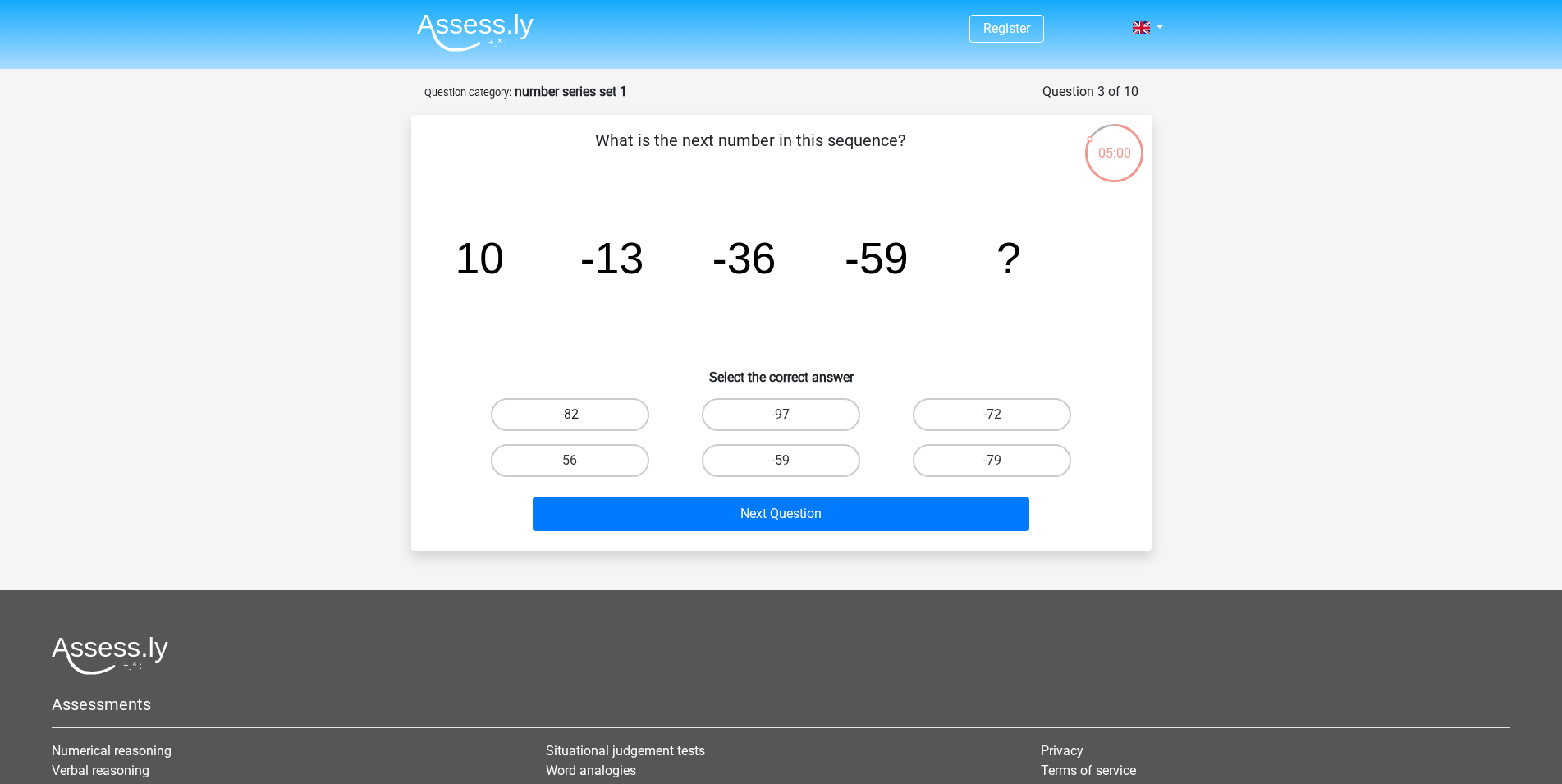
click at [617, 407] on label "-82" at bounding box center [570, 414] width 158 height 33
click at [581, 415] on input "-82" at bounding box center [575, 420] width 11 height 11
radio input "true"
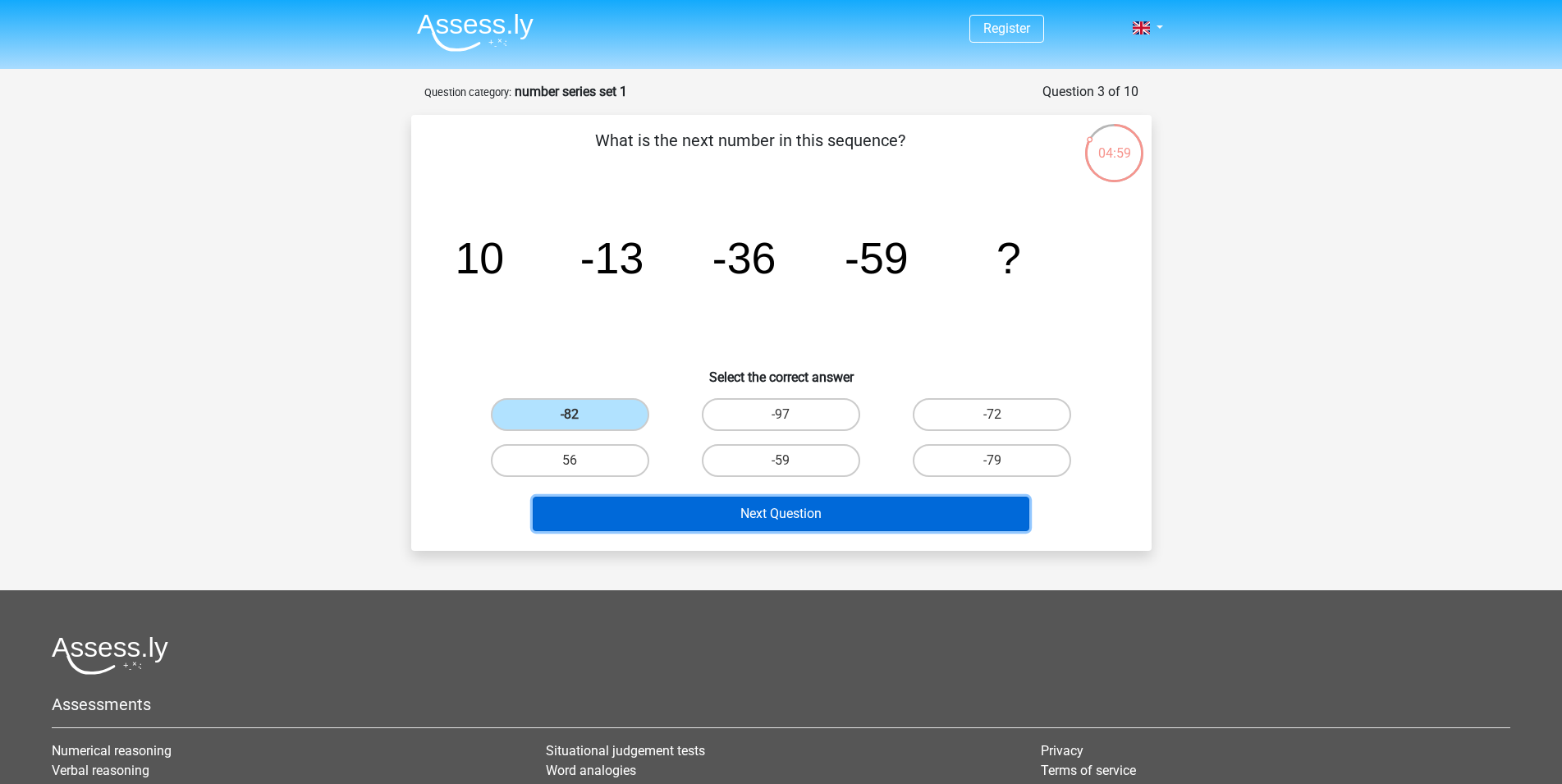
click at [854, 527] on button "Next Question" at bounding box center [781, 513] width 496 height 35
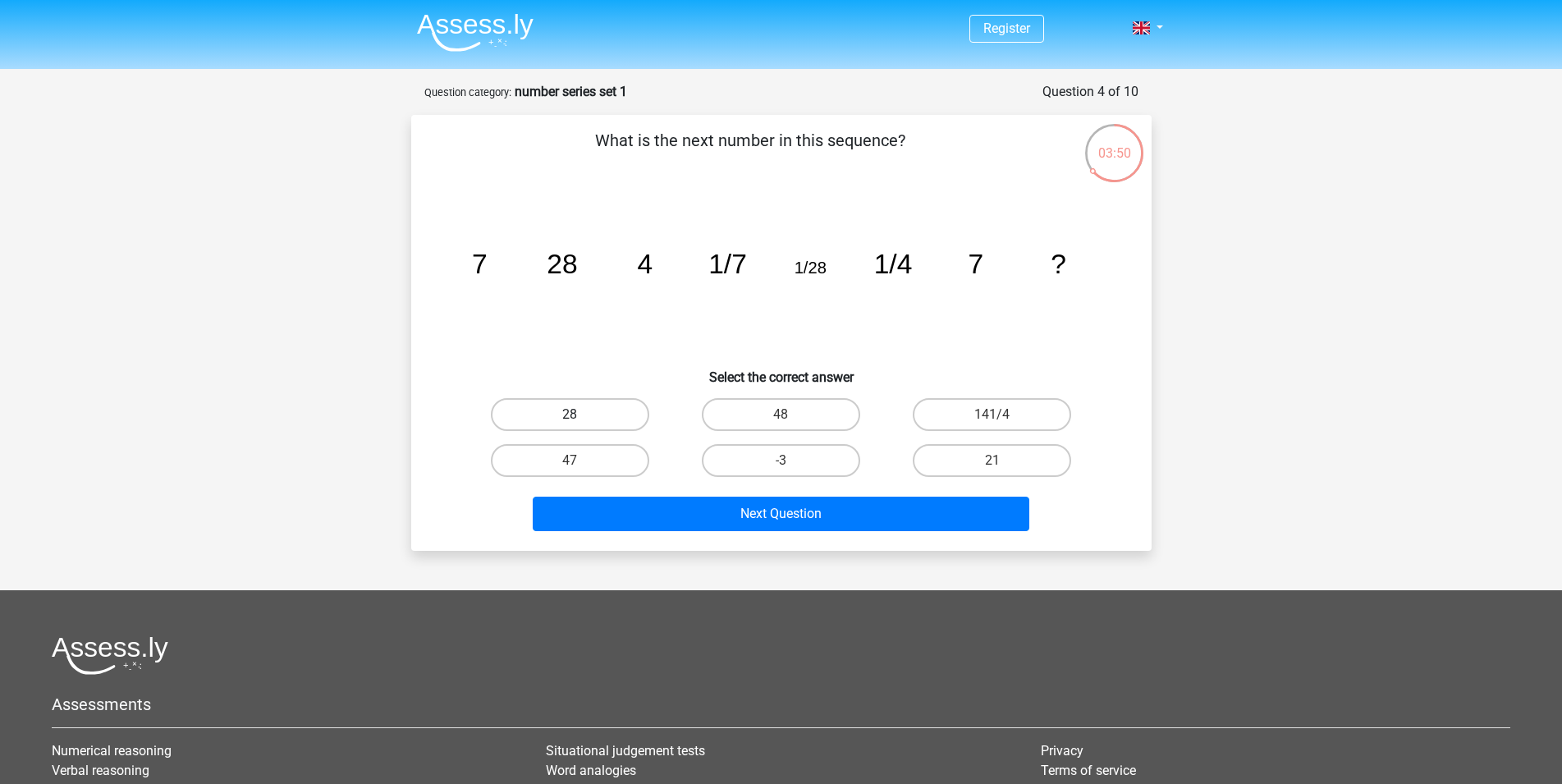
click at [585, 409] on label "28" at bounding box center [570, 414] width 158 height 33
click at [581, 415] on input "28" at bounding box center [575, 420] width 11 height 11
radio input "true"
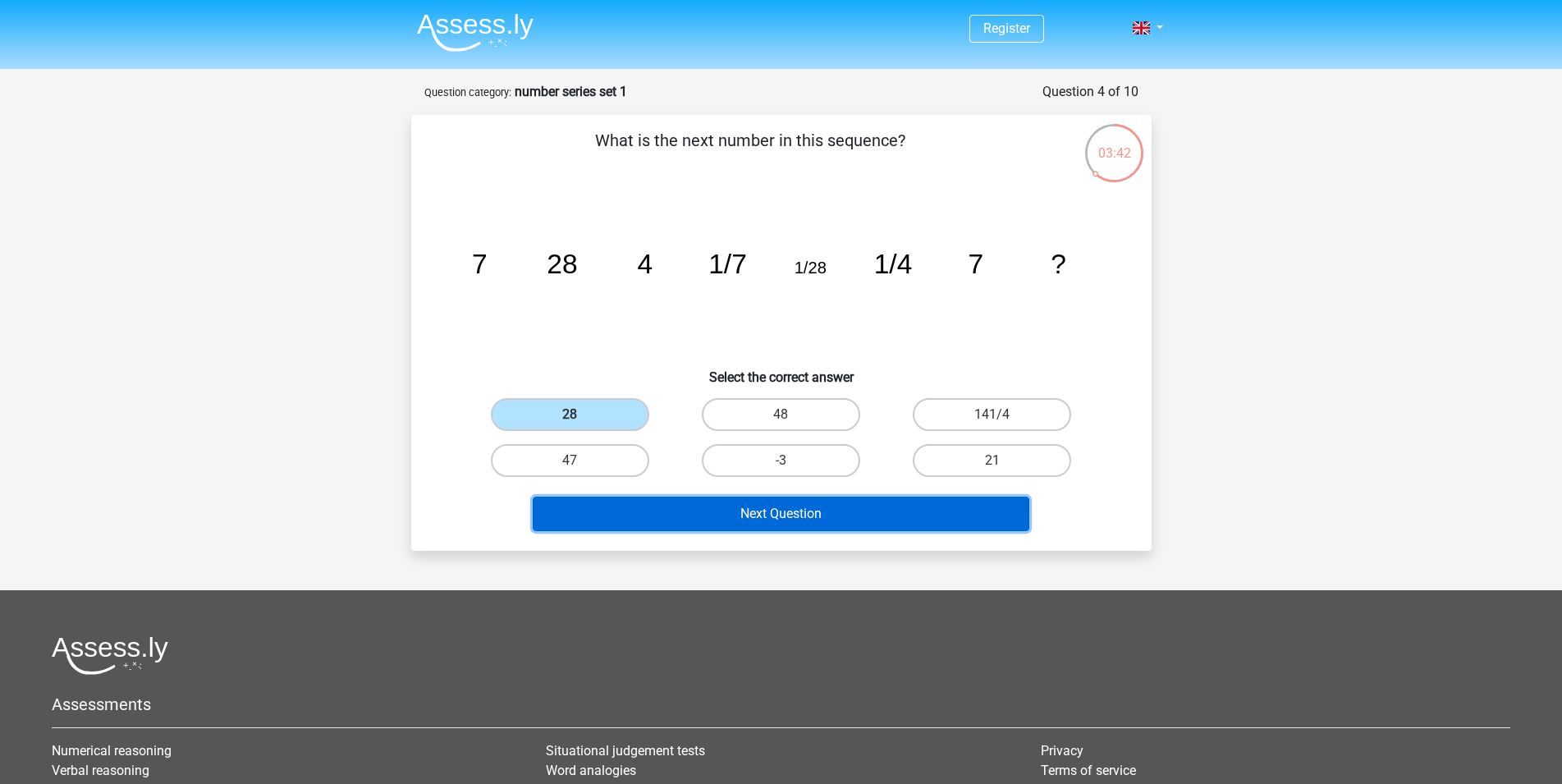
click at [955, 527] on button "Next Question" at bounding box center [781, 513] width 496 height 35
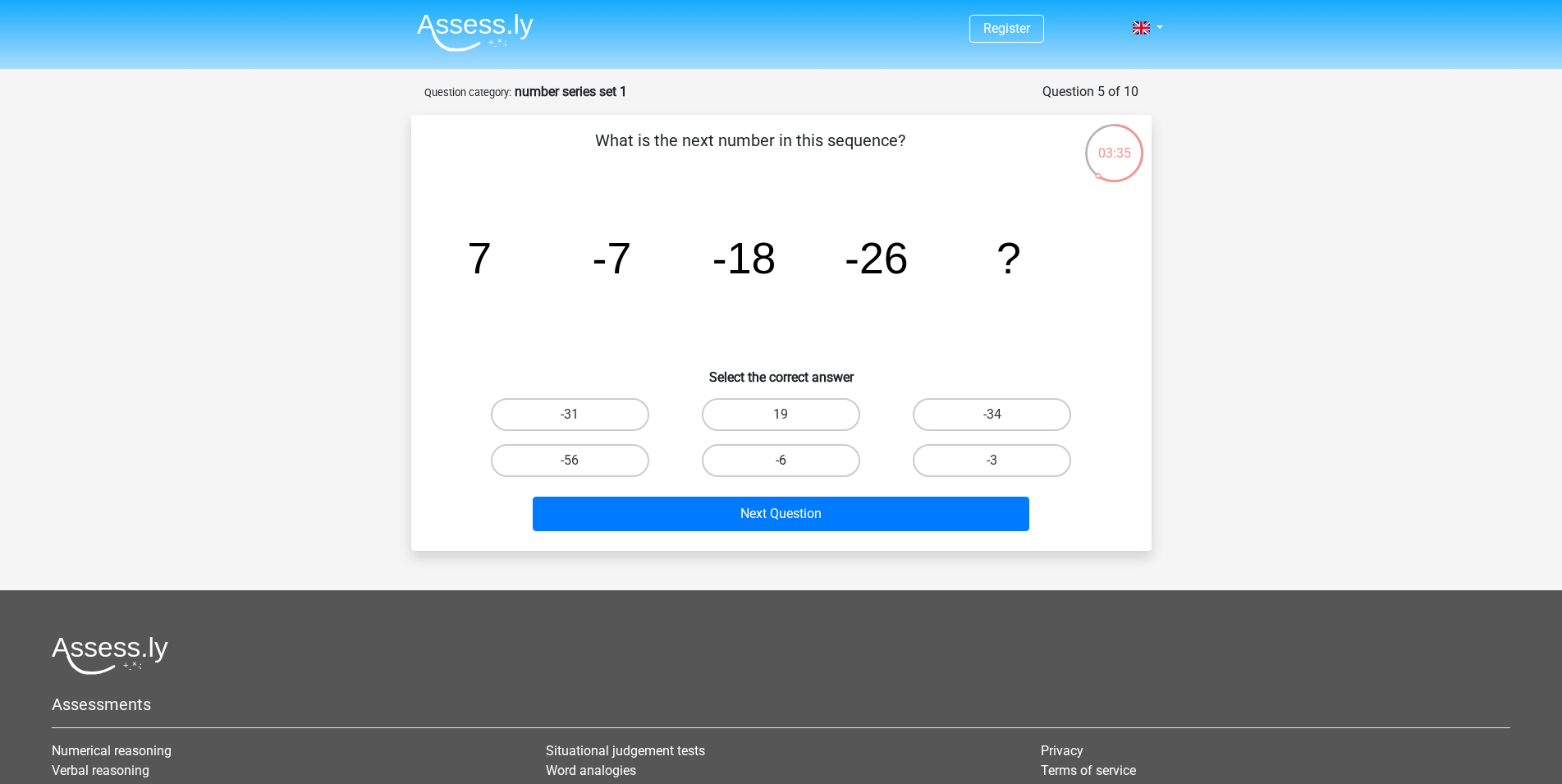
click at [756, 460] on label "-6" at bounding box center [781, 460] width 158 height 33
click at [781, 461] on input "-6" at bounding box center [786, 466] width 11 height 11
radio input "true"
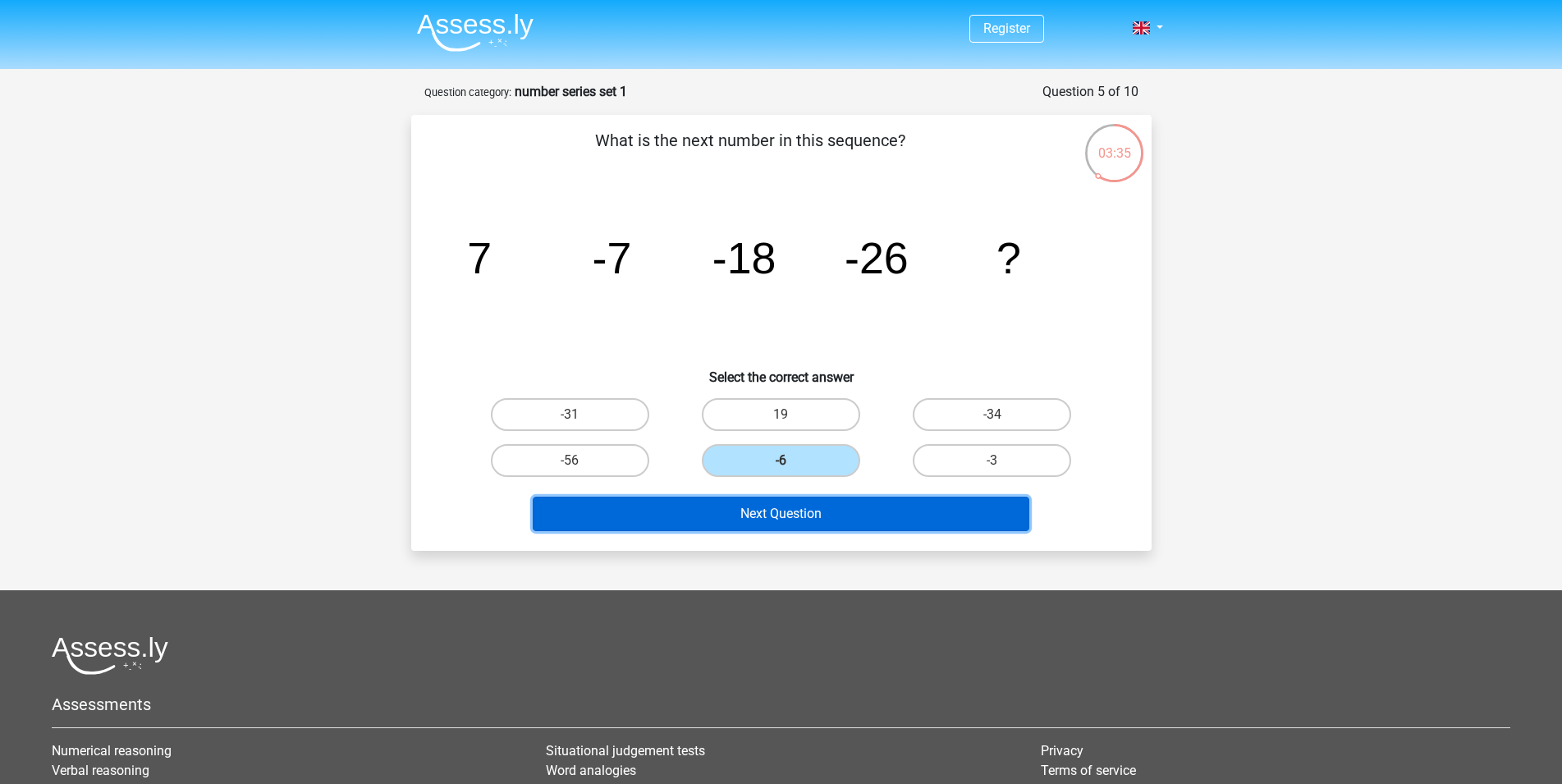
click at [788, 501] on button "Next Question" at bounding box center [781, 513] width 496 height 35
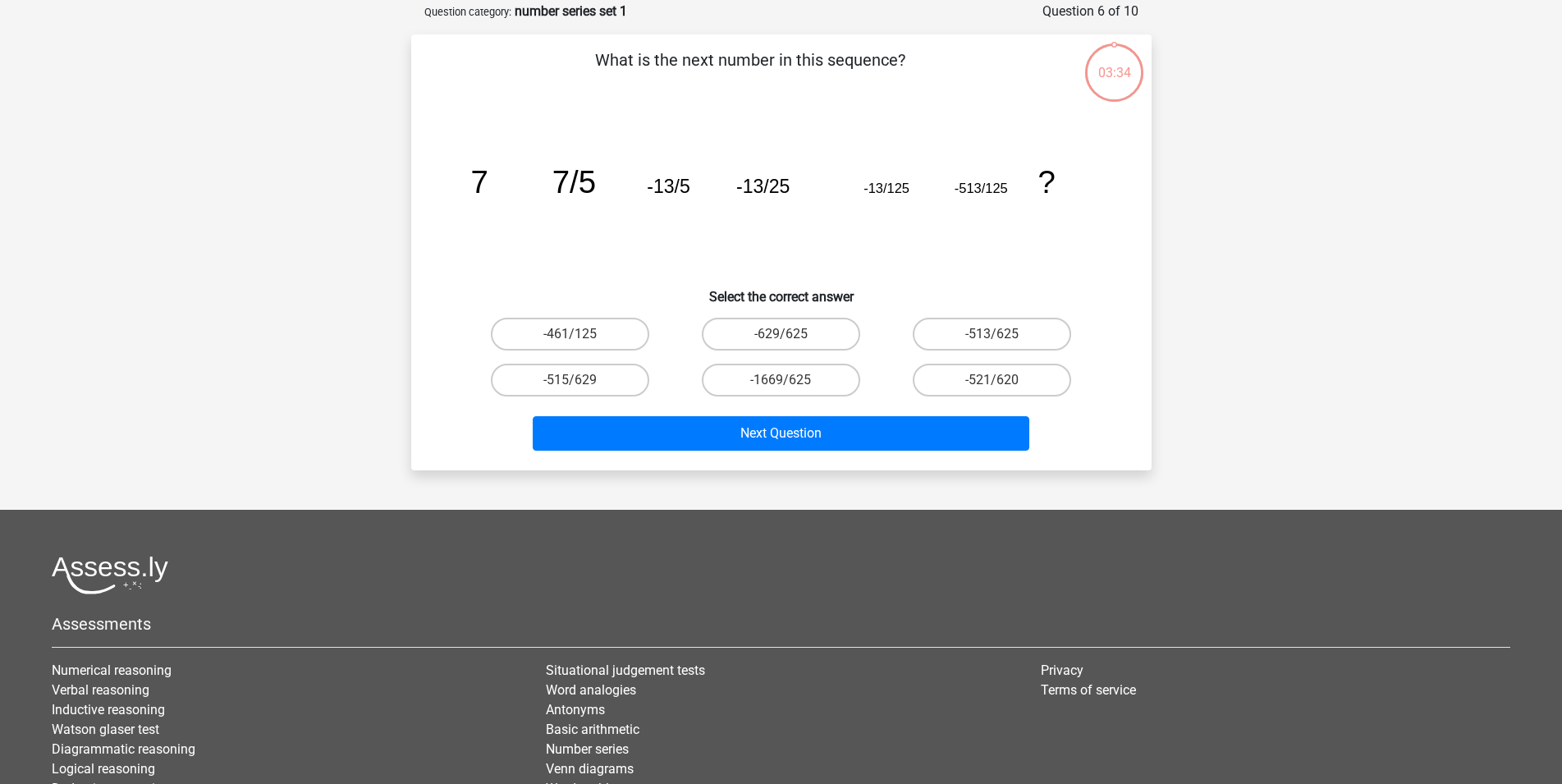
scroll to position [82, 0]
click at [786, 382] on input "-1669/625" at bounding box center [786, 384] width 11 height 11
radio input "true"
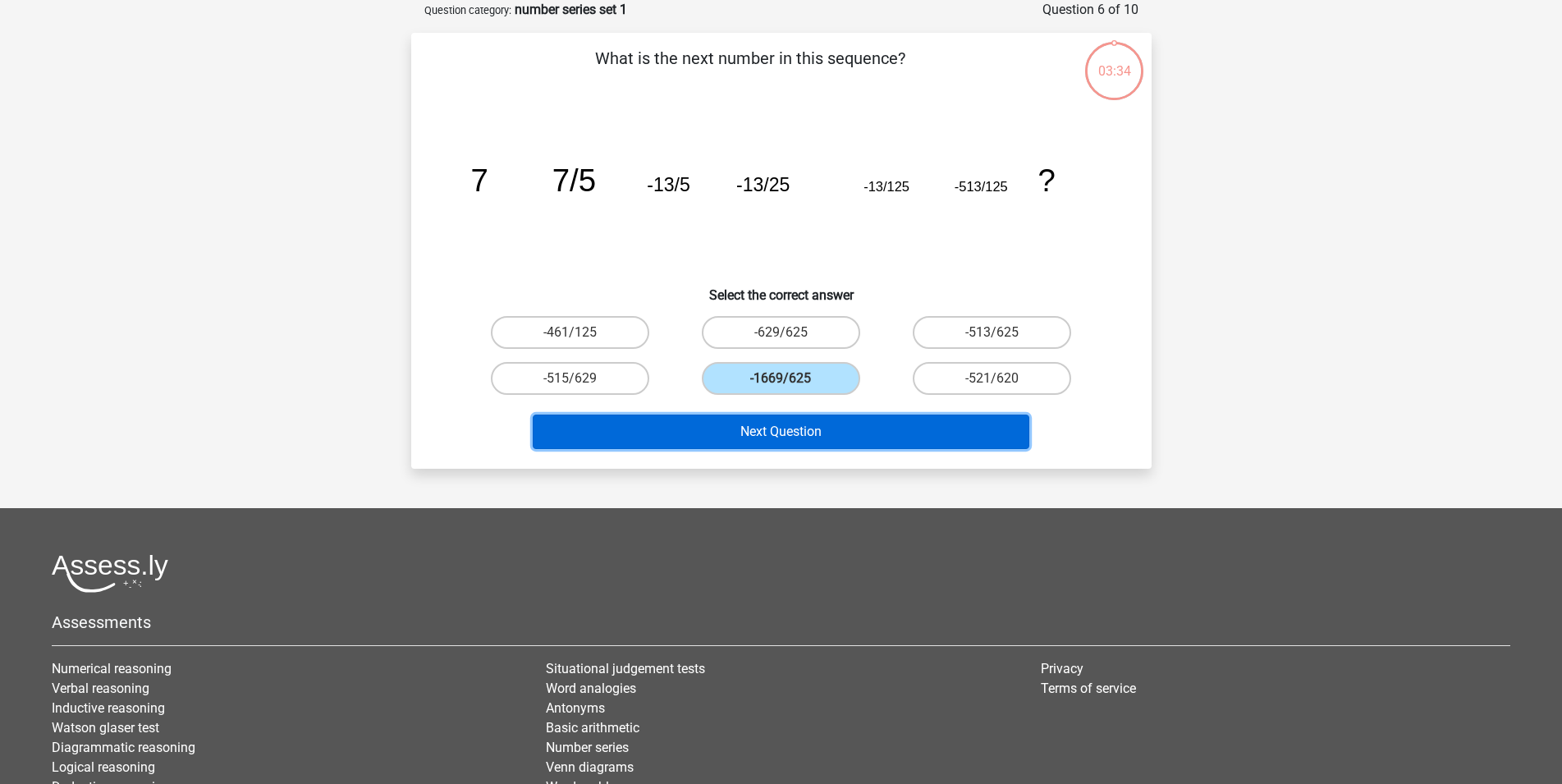
click at [819, 424] on button "Next Question" at bounding box center [781, 432] width 496 height 35
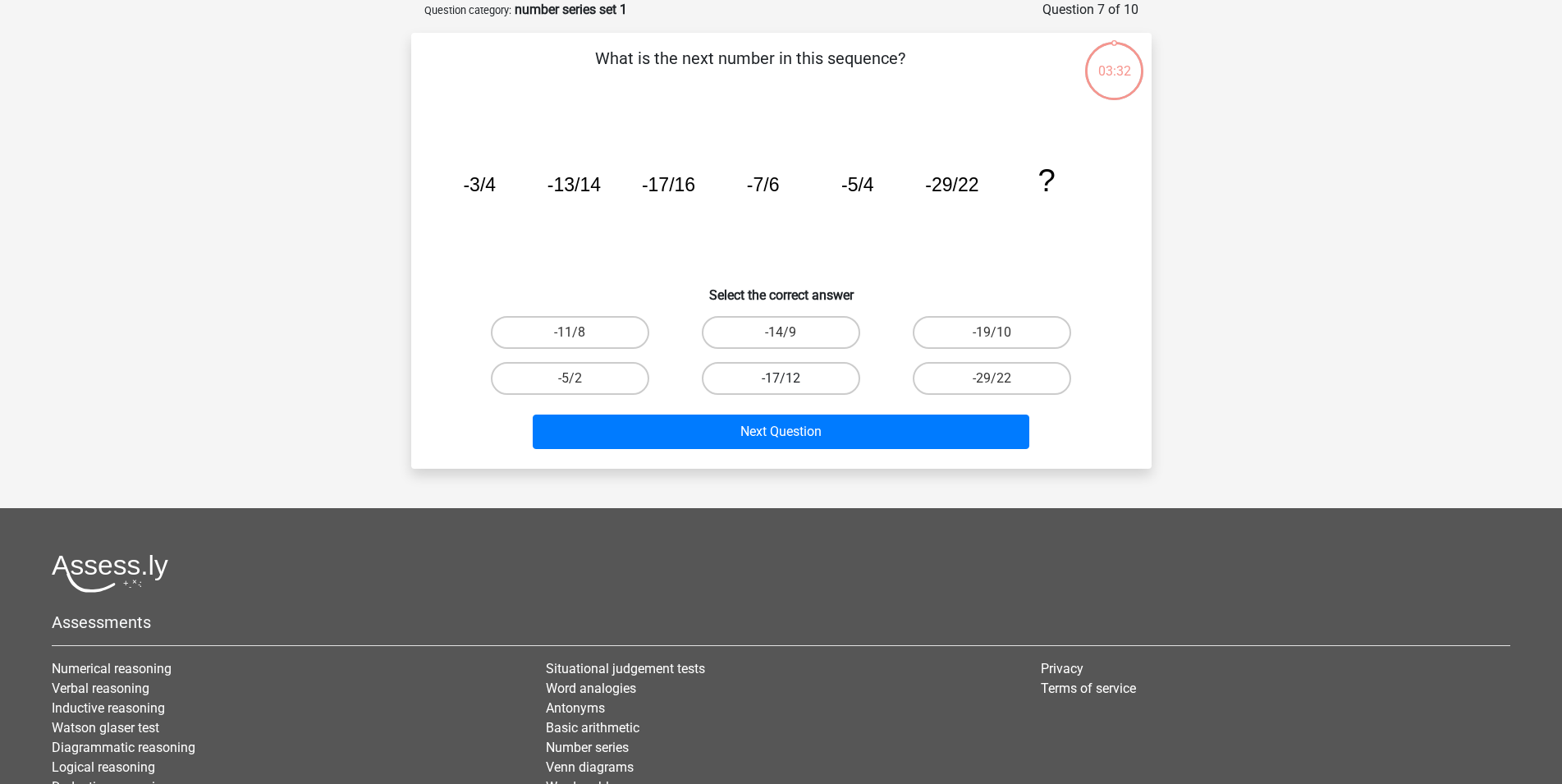
click at [797, 384] on label "-17/12" at bounding box center [781, 378] width 158 height 33
click at [791, 384] on input "-17/12" at bounding box center [786, 384] width 11 height 11
radio input "true"
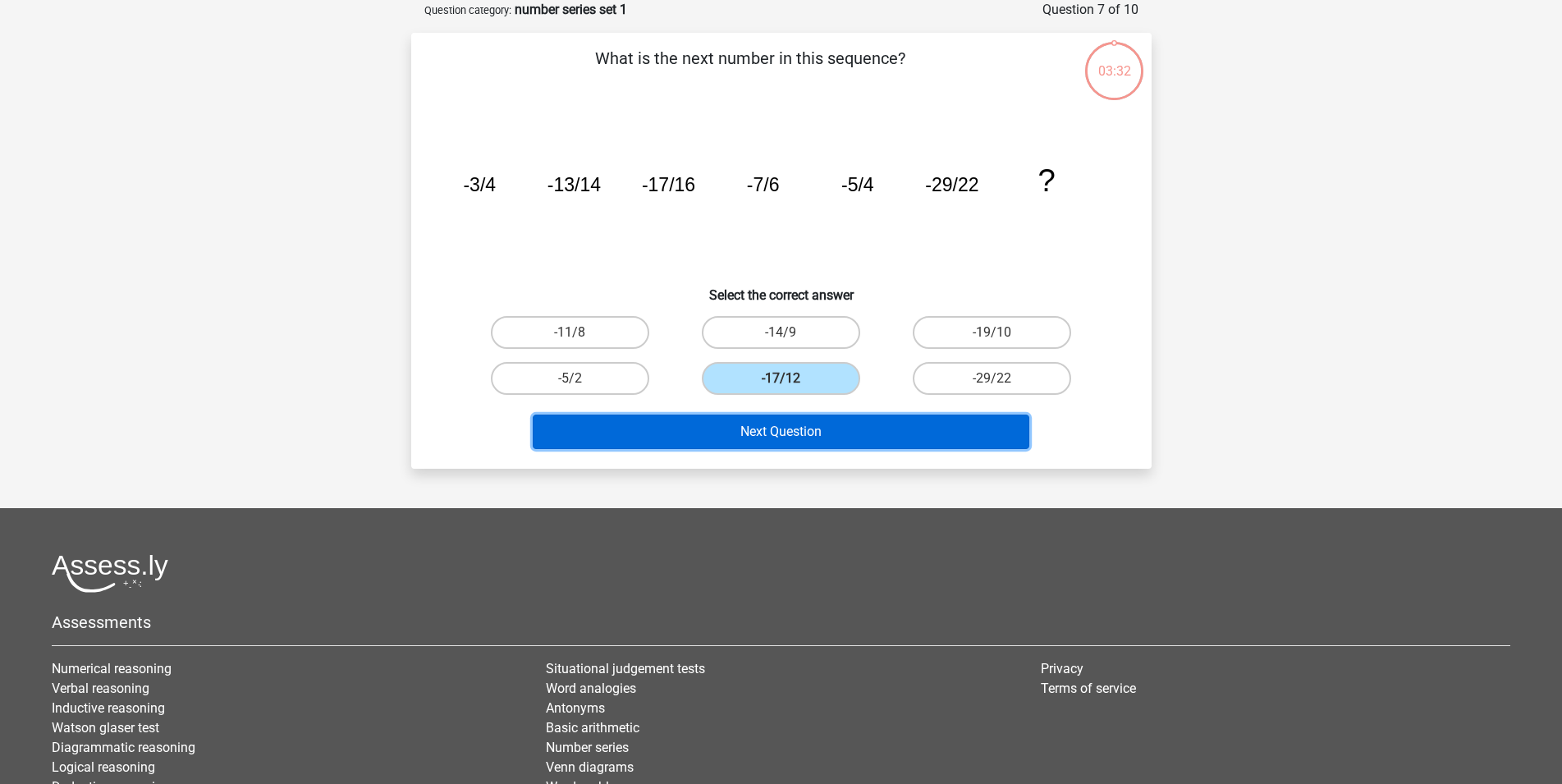
click at [814, 423] on button "Next Question" at bounding box center [781, 432] width 496 height 35
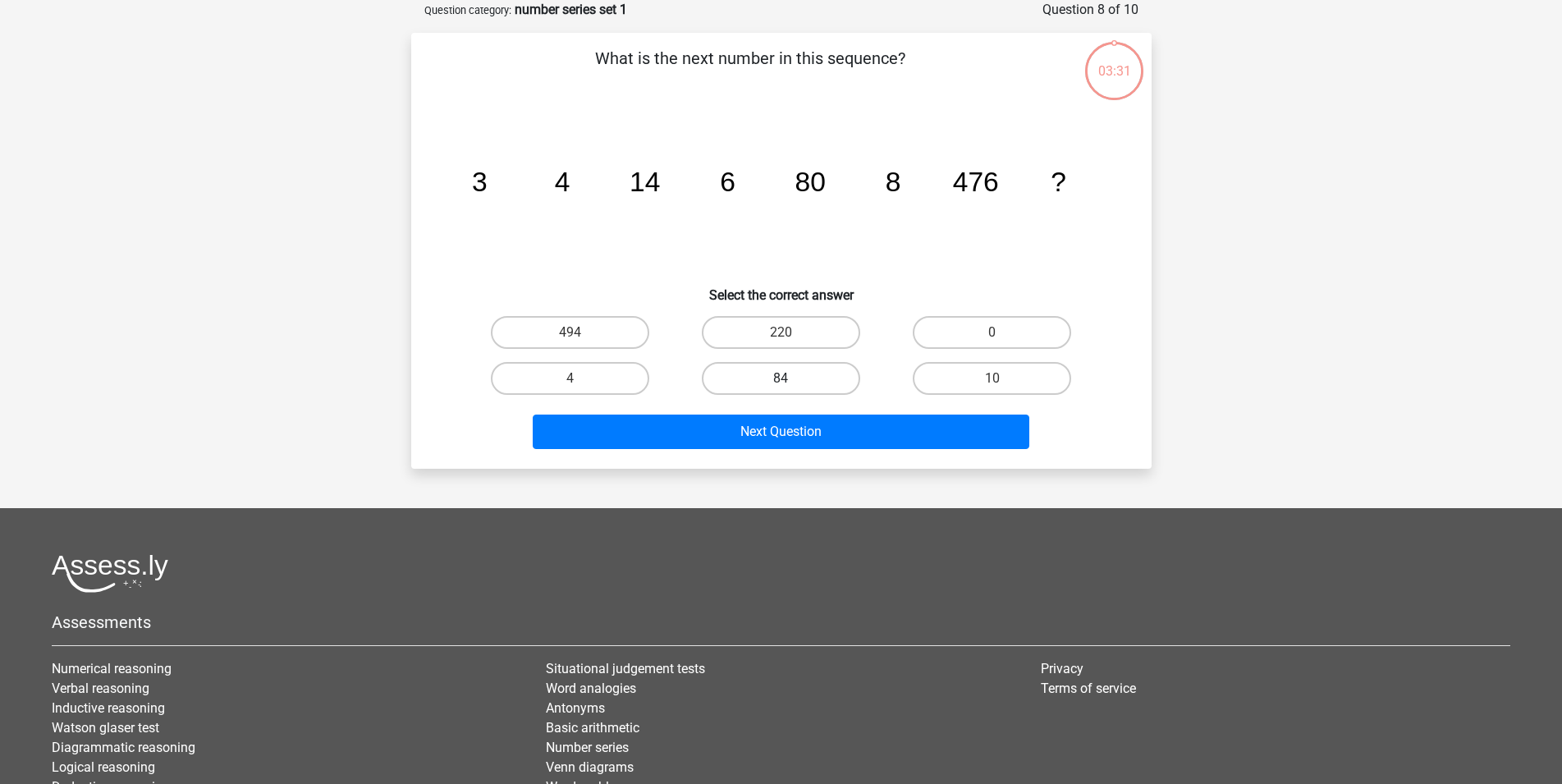
click at [789, 372] on label "84" at bounding box center [781, 378] width 158 height 33
click at [789, 378] on input "84" at bounding box center [786, 384] width 11 height 11
radio input "true"
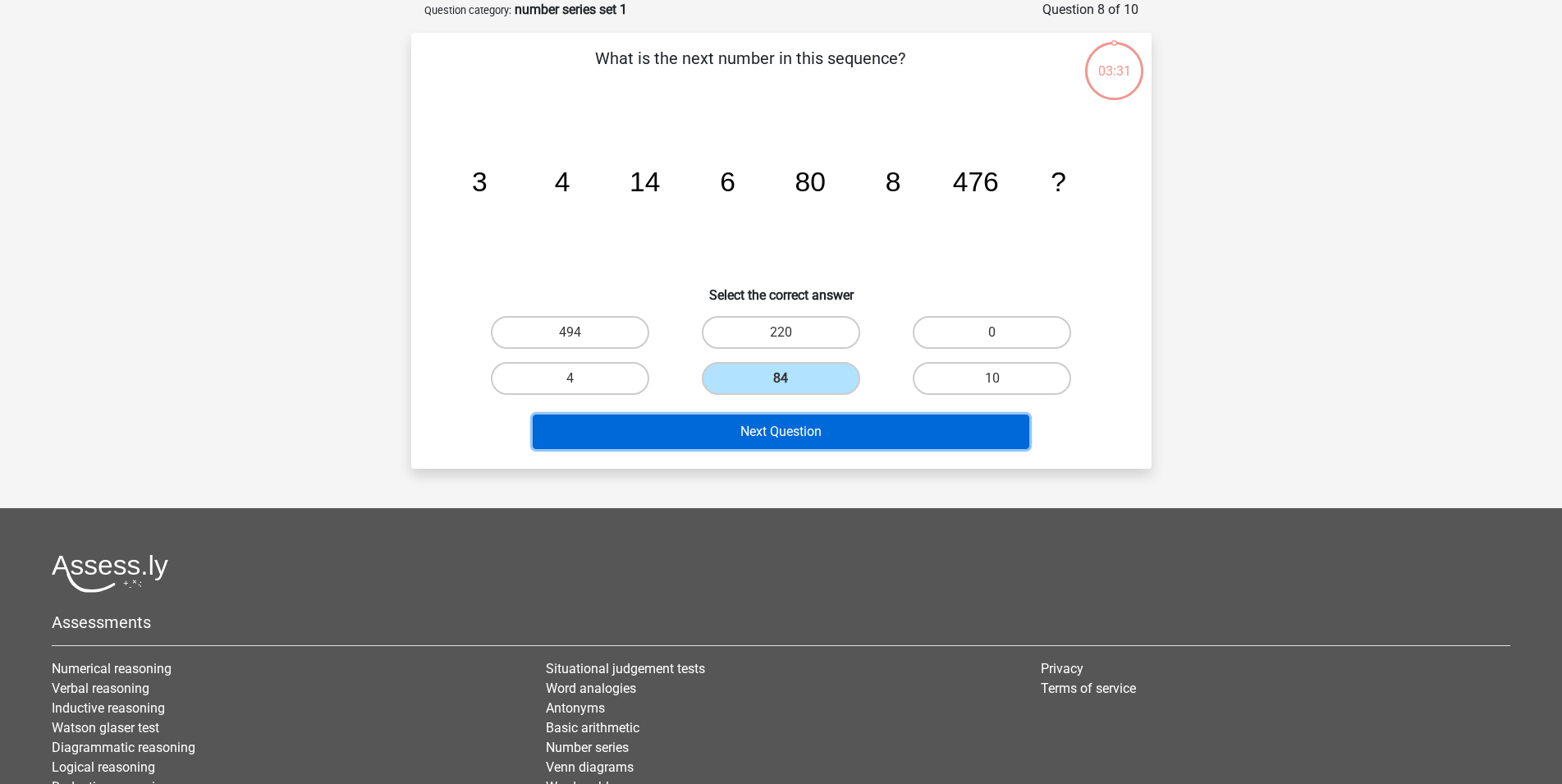
click at [813, 432] on button "Next Question" at bounding box center [781, 432] width 496 height 35
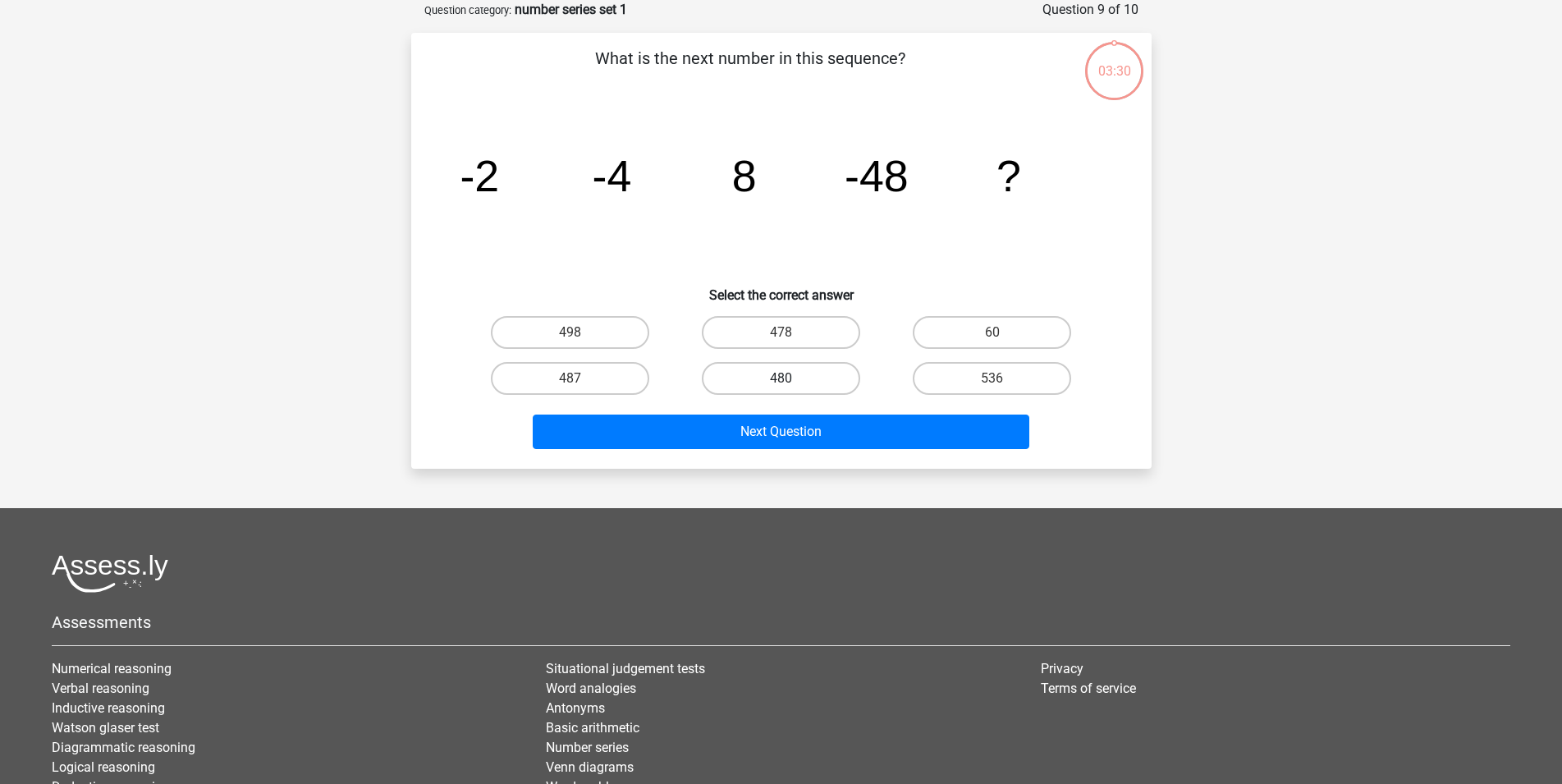
click at [802, 375] on label "480" at bounding box center [781, 378] width 158 height 33
click at [791, 378] on input "480" at bounding box center [786, 384] width 11 height 11
radio input "true"
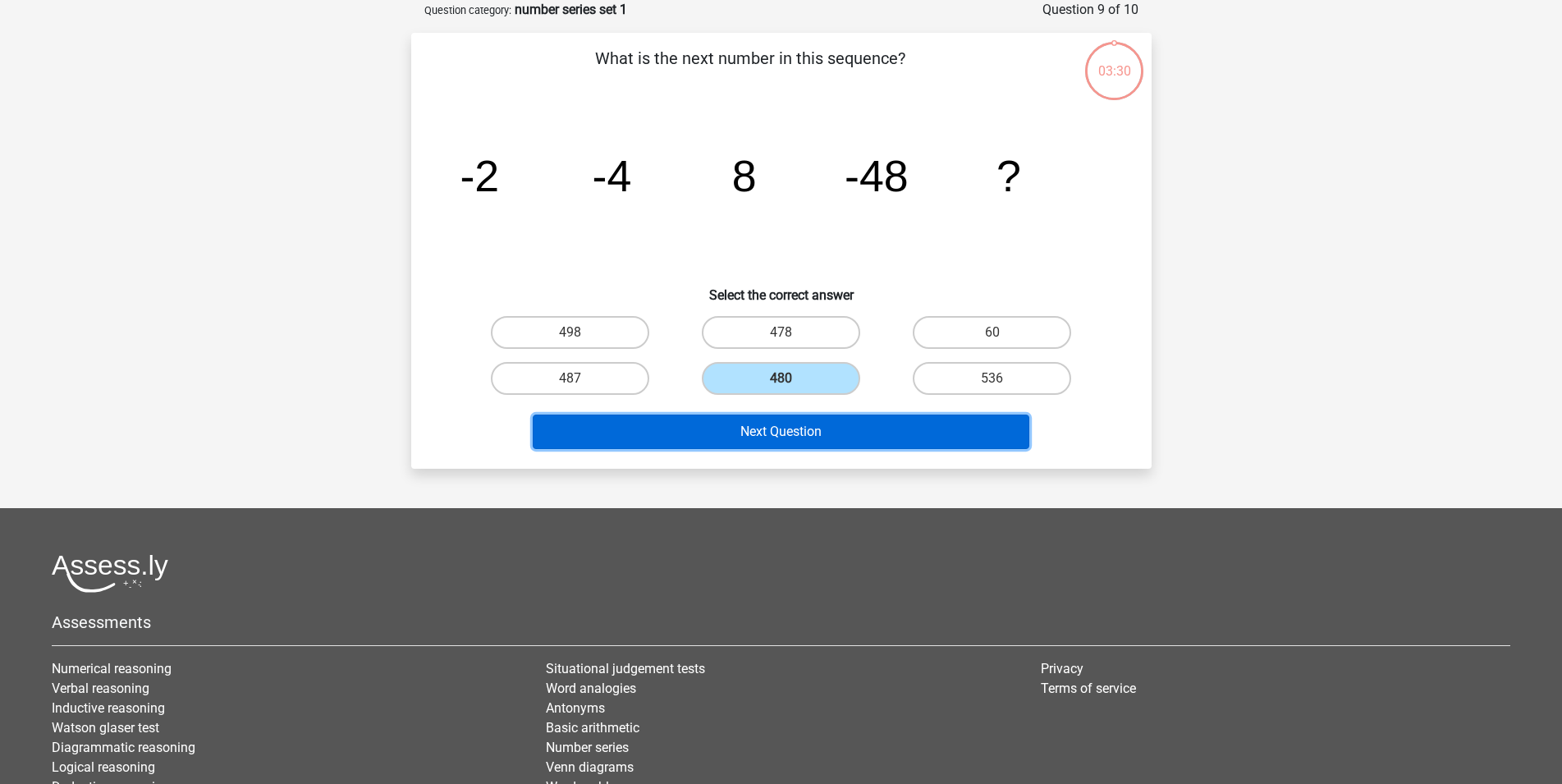
click at [817, 425] on button "Next Question" at bounding box center [781, 432] width 496 height 35
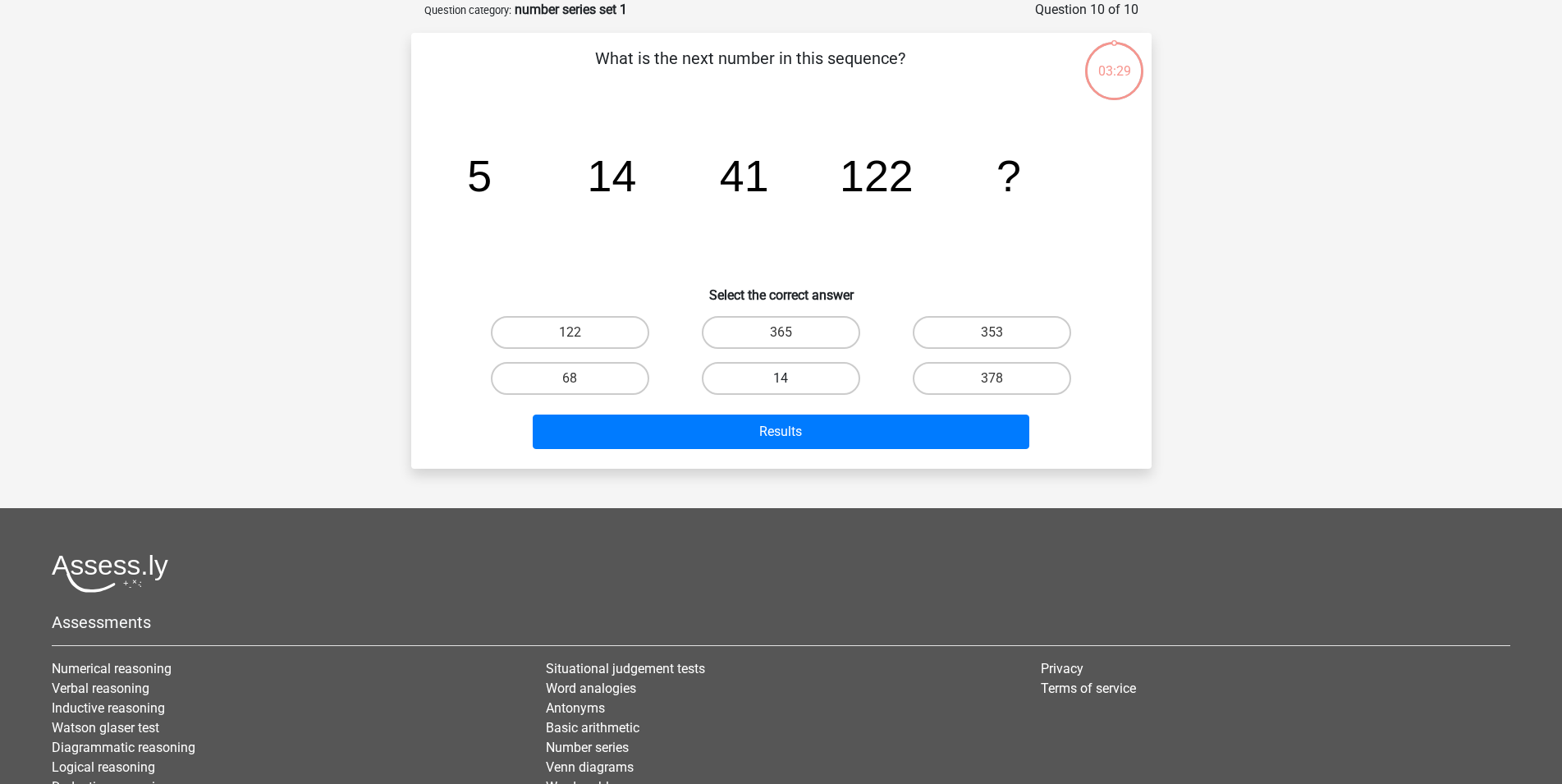
click at [807, 376] on label "14" at bounding box center [781, 378] width 158 height 33
click at [791, 378] on input "14" at bounding box center [786, 384] width 11 height 11
radio input "true"
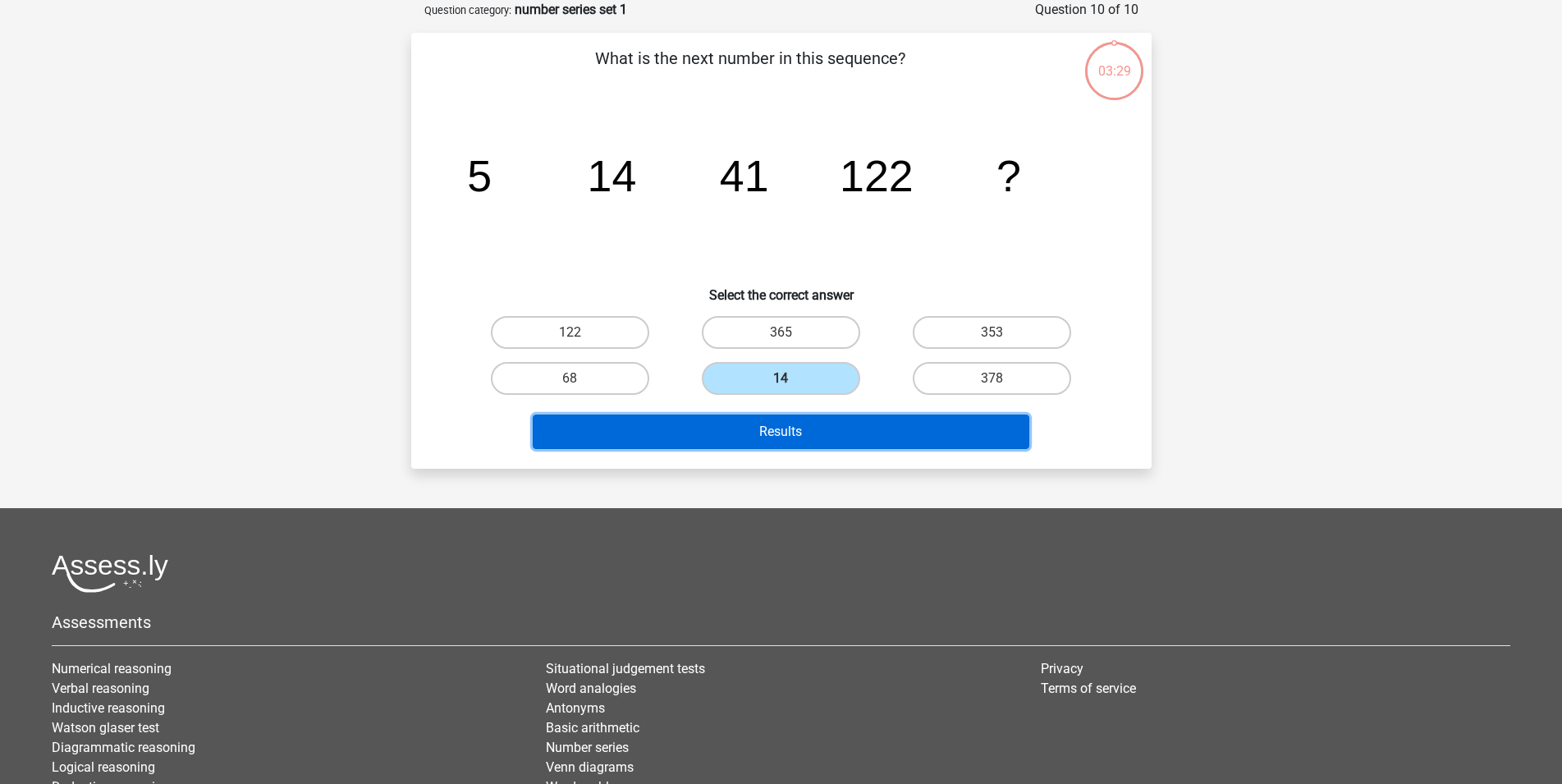
click at [819, 429] on button "Results" at bounding box center [781, 432] width 496 height 35
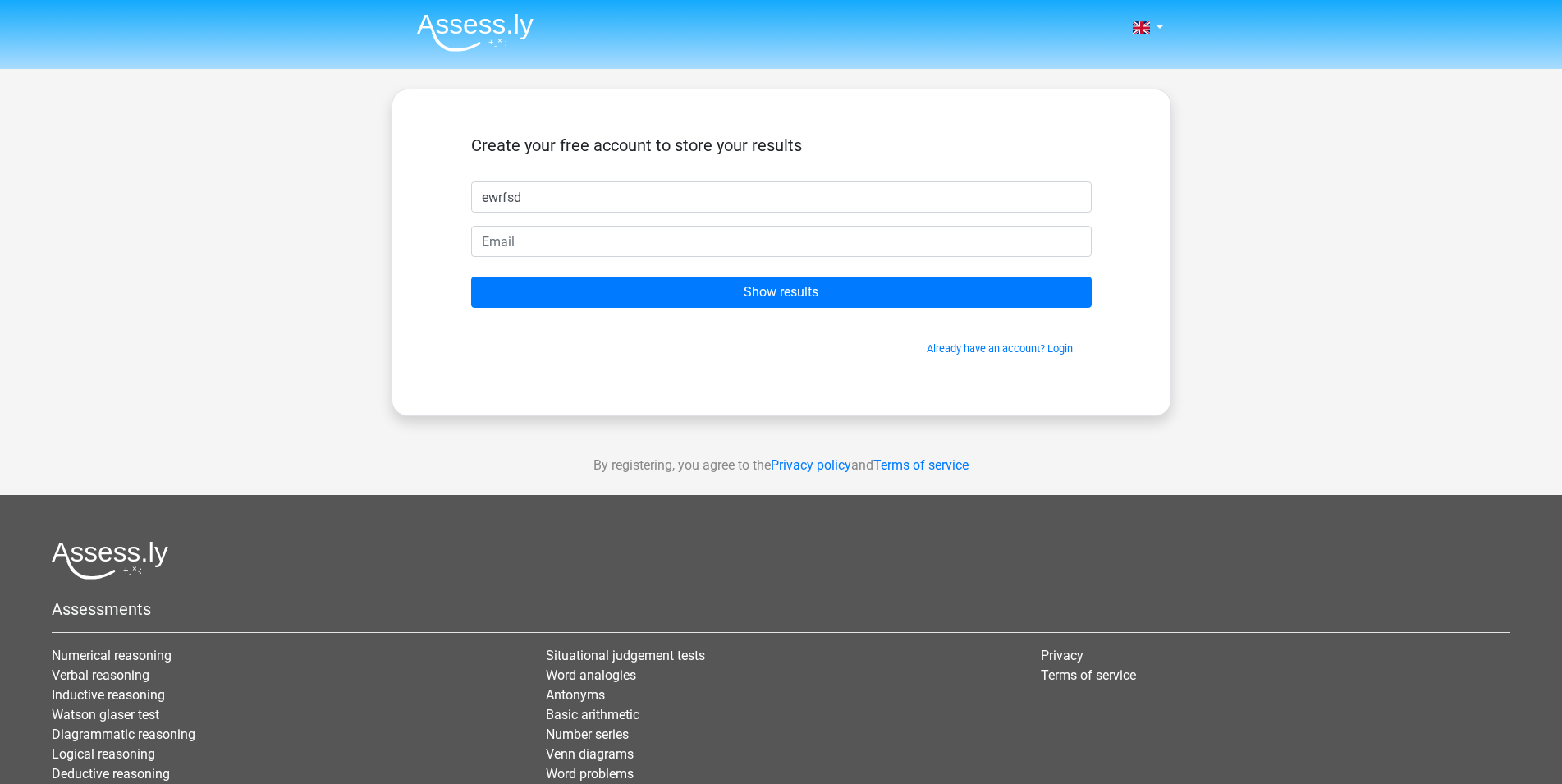
type input "ewrfsd"
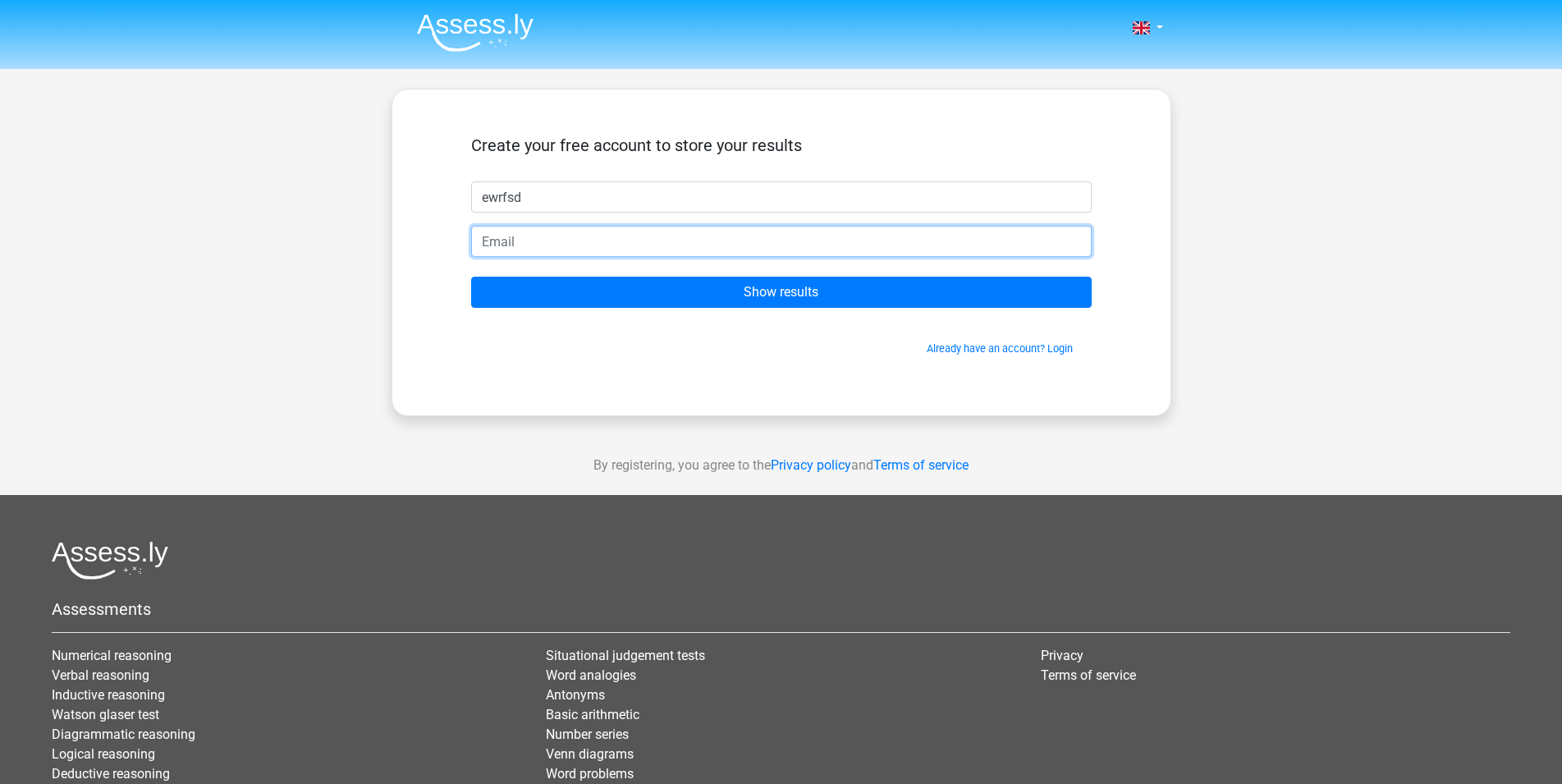
click at [668, 234] on input "email" at bounding box center [781, 241] width 621 height 31
